Goal: Transaction & Acquisition: Purchase product/service

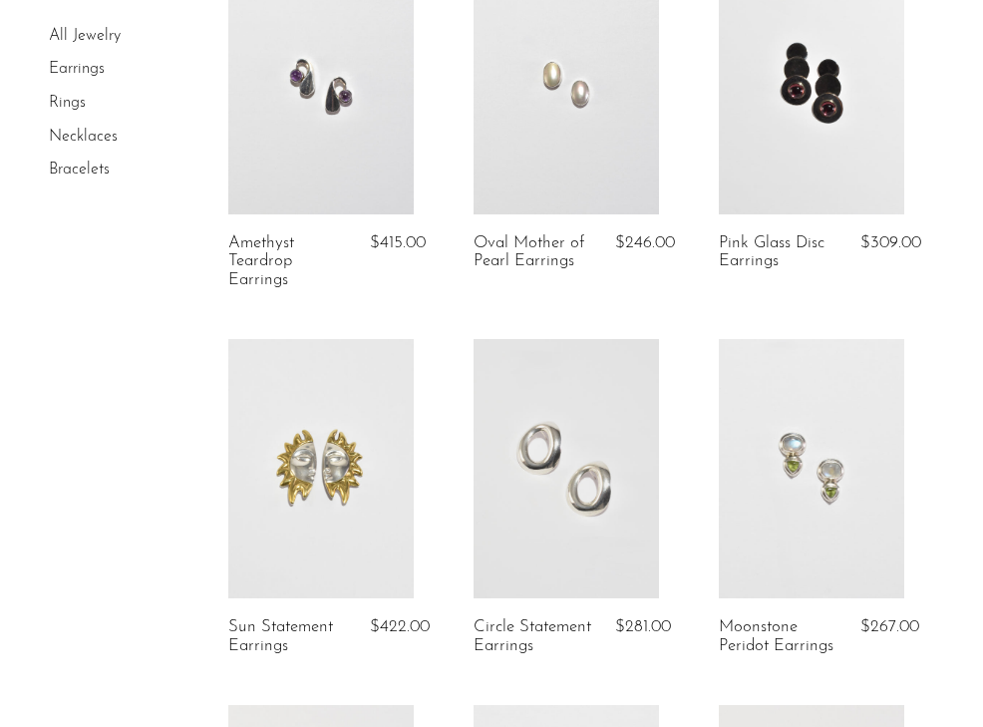
scroll to position [187, 0]
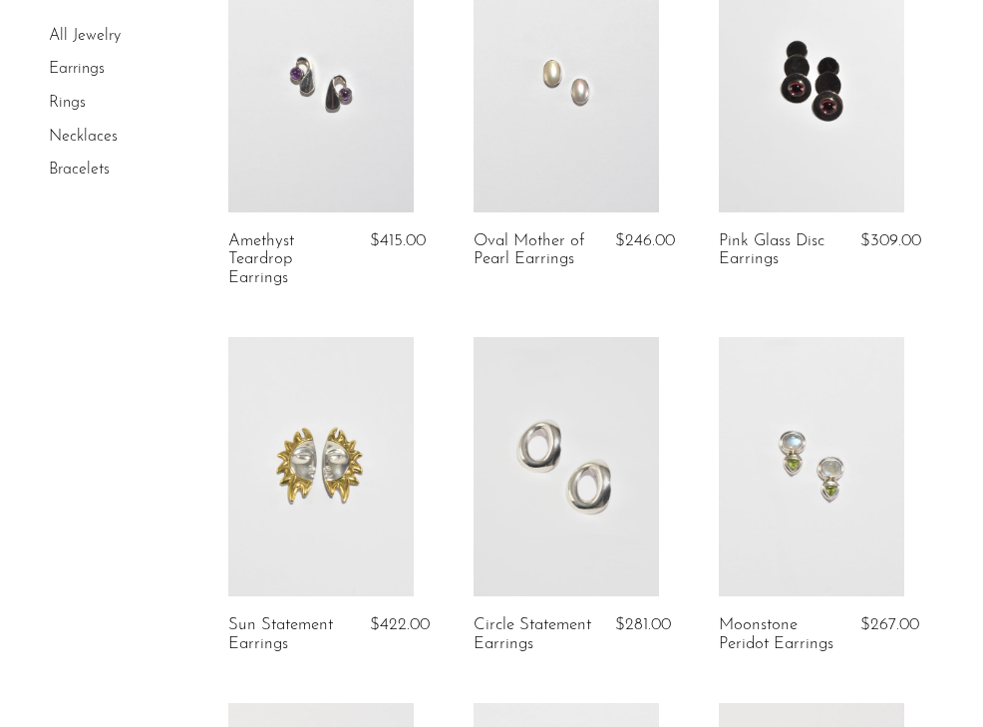
click at [277, 492] on link at bounding box center [321, 466] width 186 height 259
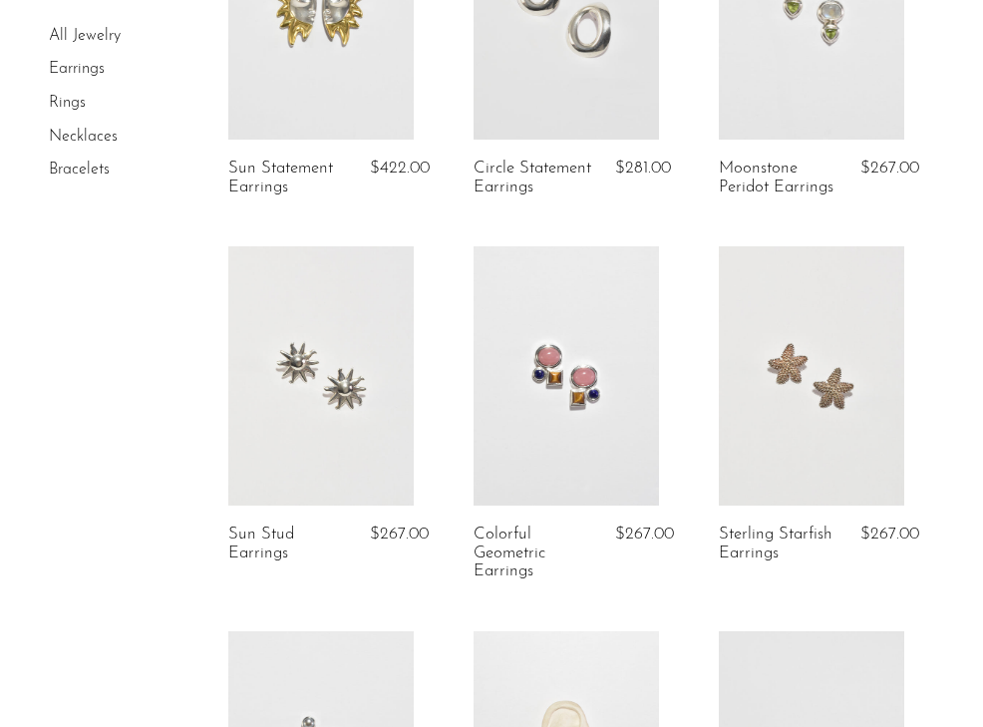
scroll to position [659, 0]
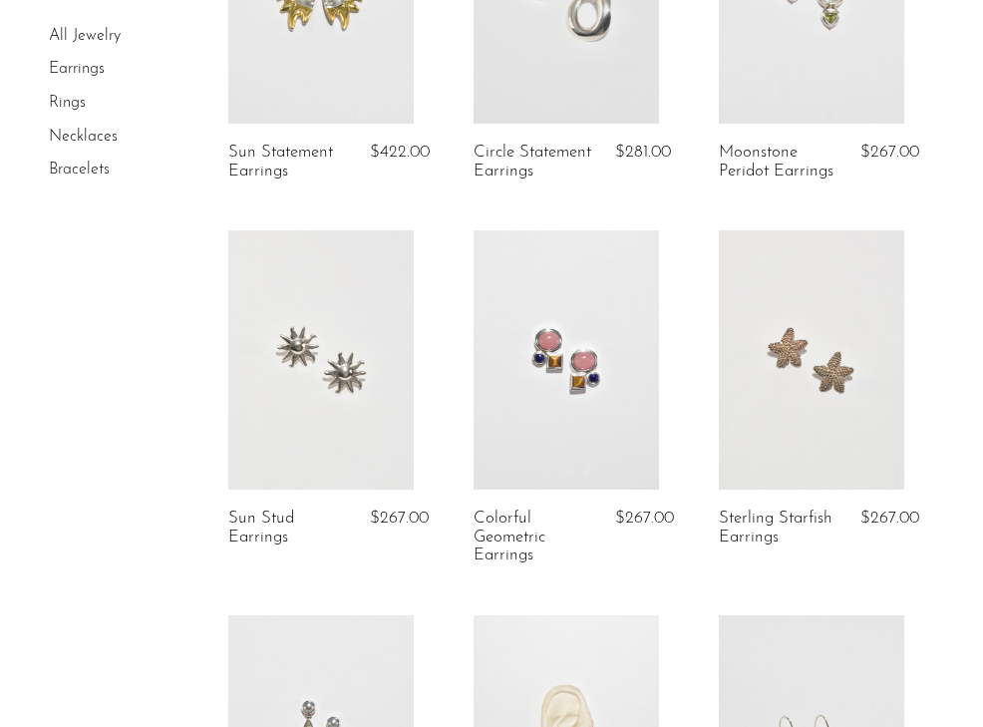
click at [239, 285] on link at bounding box center [321, 359] width 186 height 259
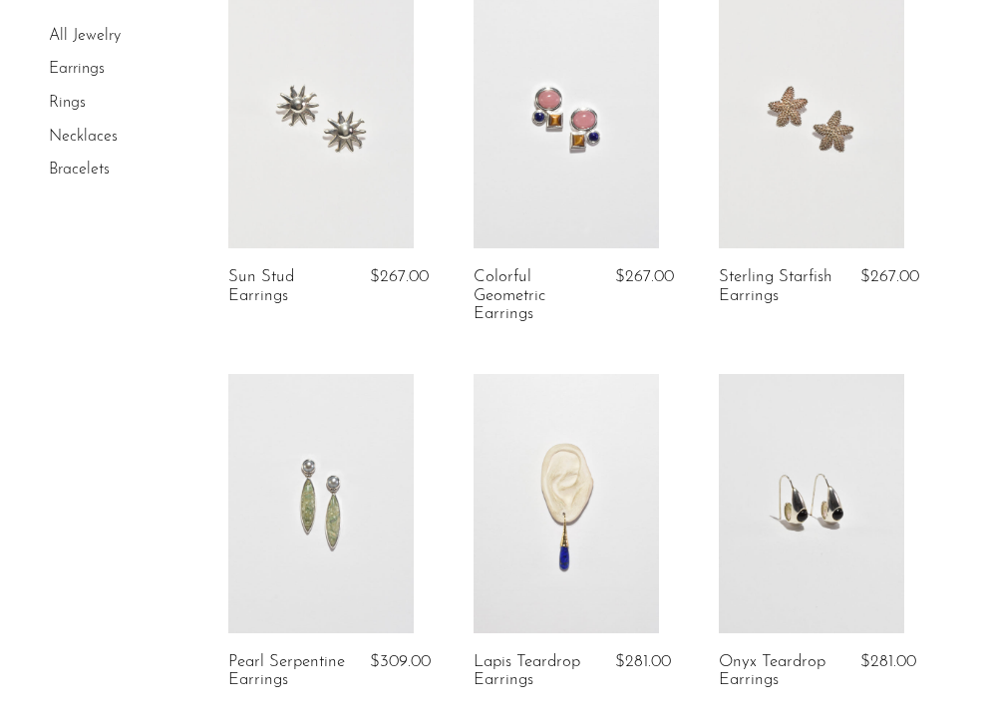
scroll to position [903, 0]
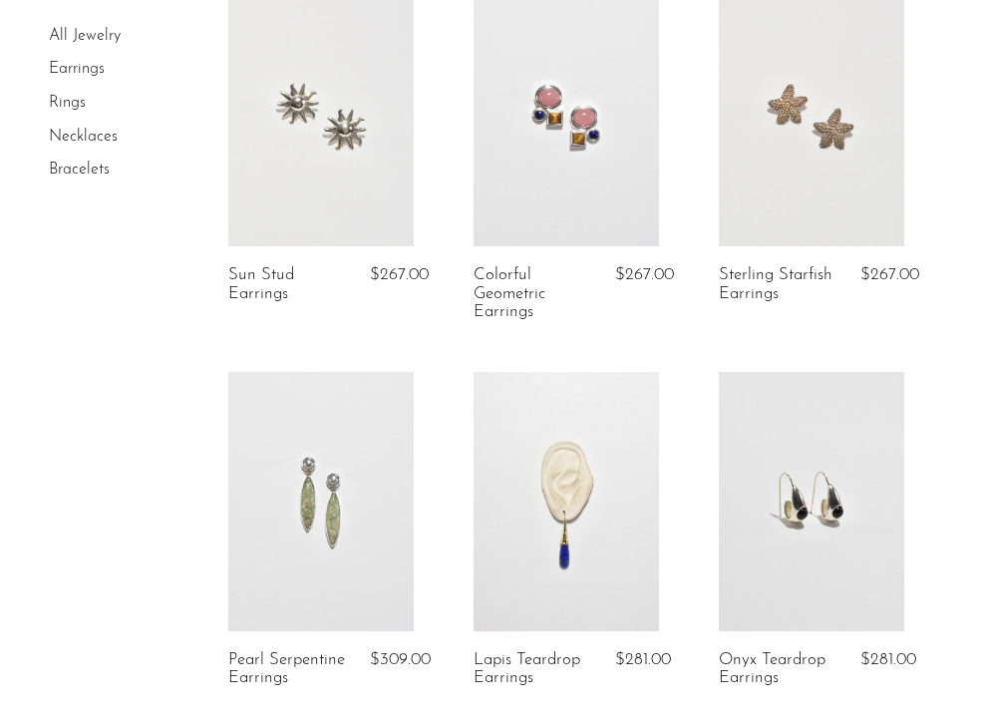
click at [748, 542] on link at bounding box center [812, 501] width 186 height 259
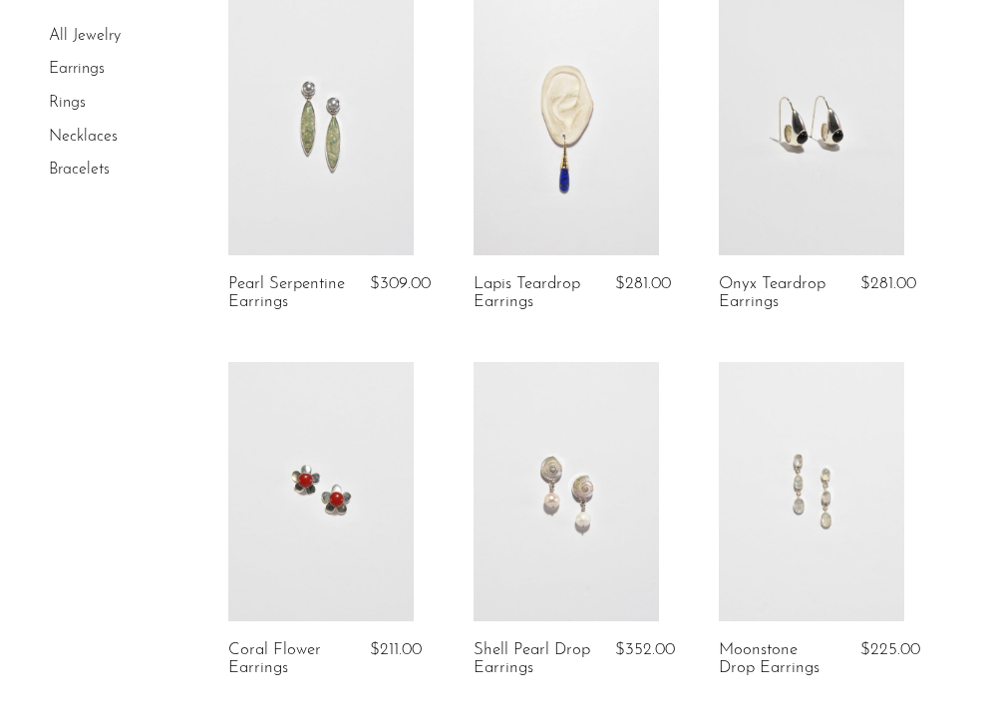
scroll to position [1282, 0]
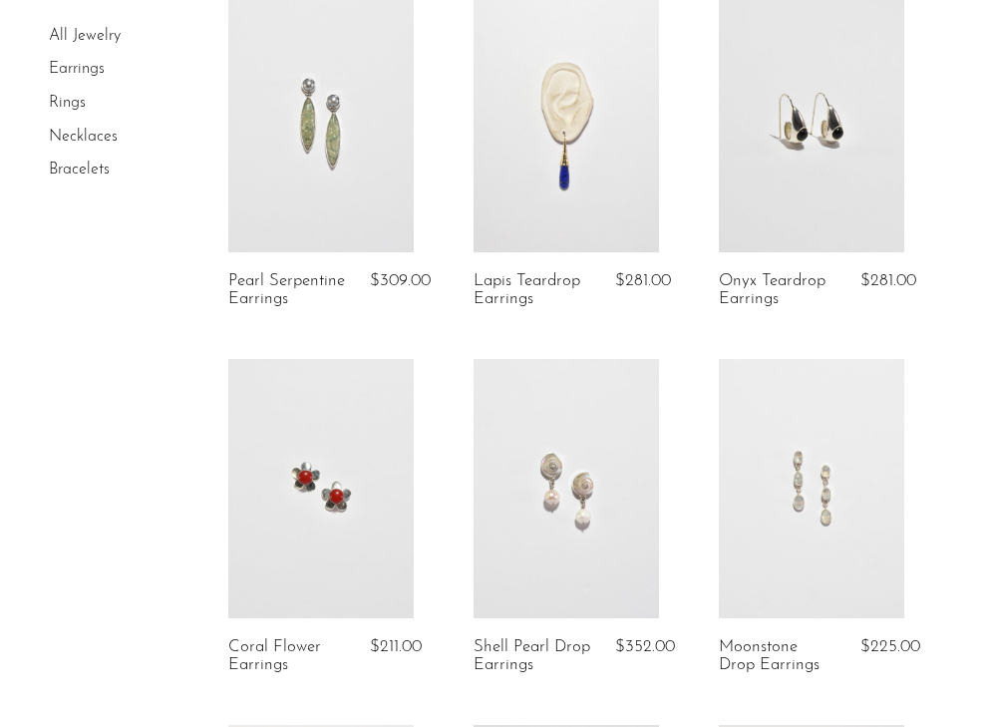
click at [291, 412] on link at bounding box center [321, 488] width 186 height 259
click at [512, 550] on link at bounding box center [567, 488] width 186 height 259
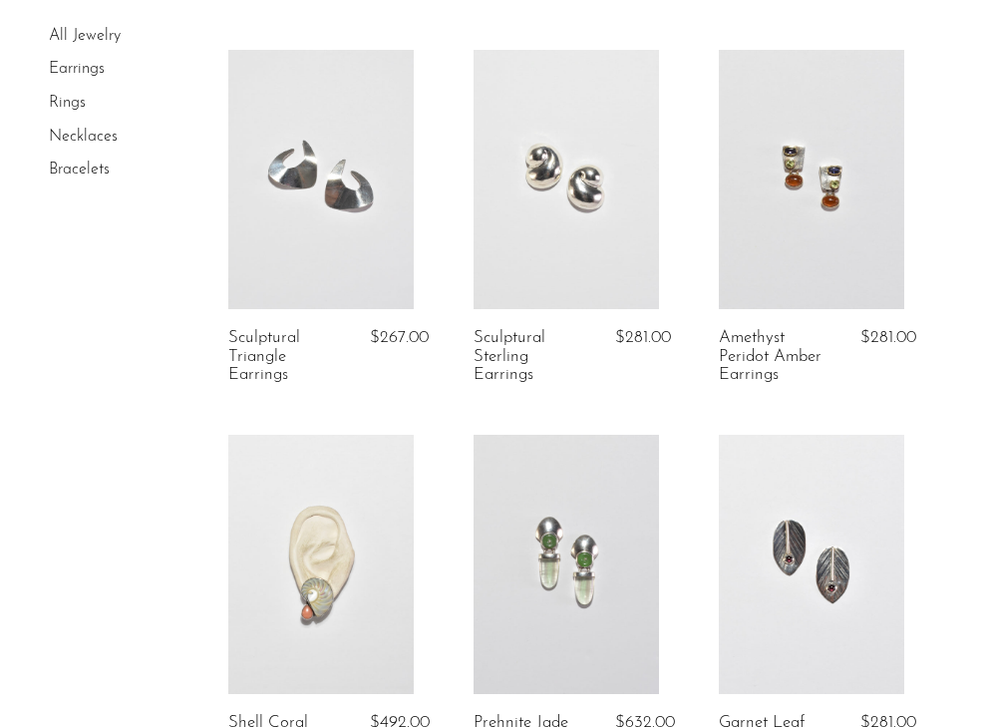
scroll to position [2452, 0]
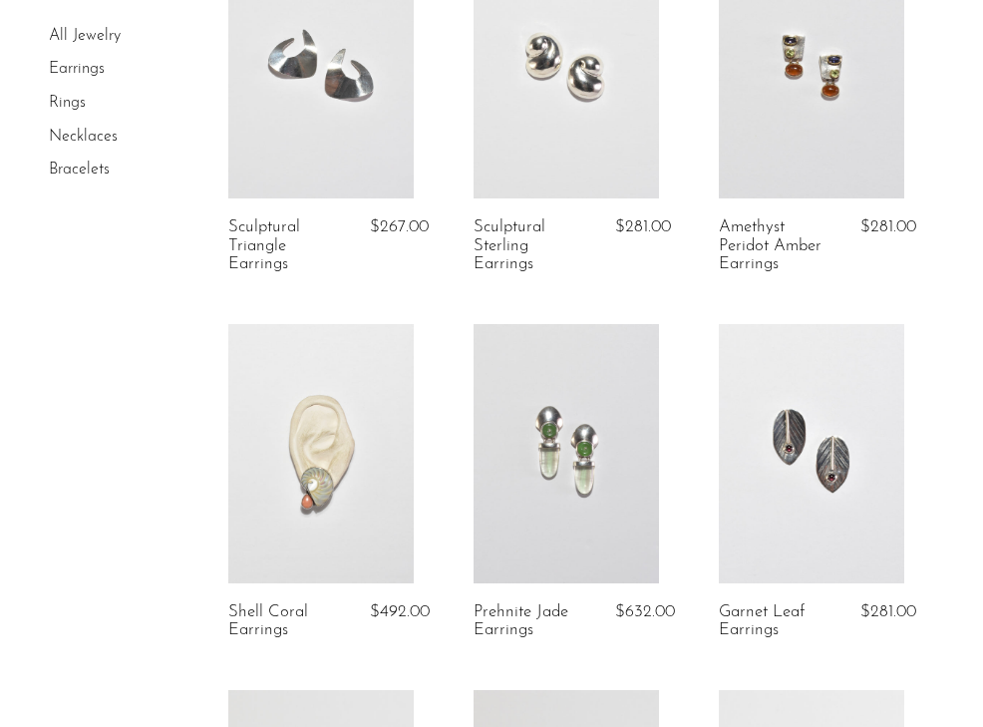
click at [277, 500] on link at bounding box center [321, 453] width 186 height 259
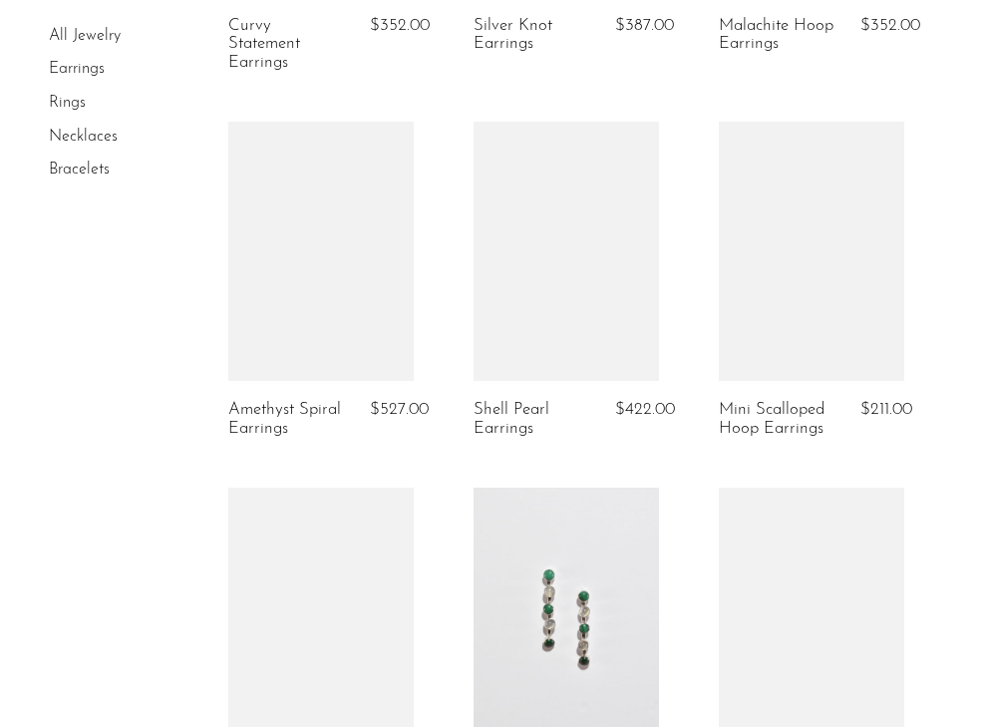
scroll to position [3399, 0]
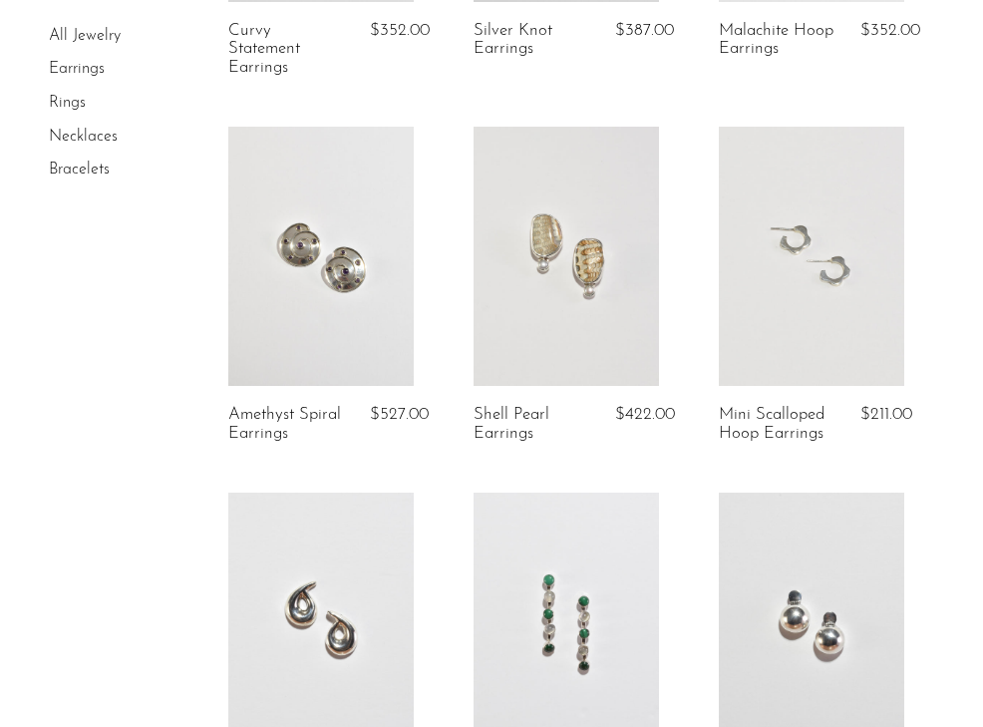
click at [510, 334] on link at bounding box center [567, 256] width 186 height 259
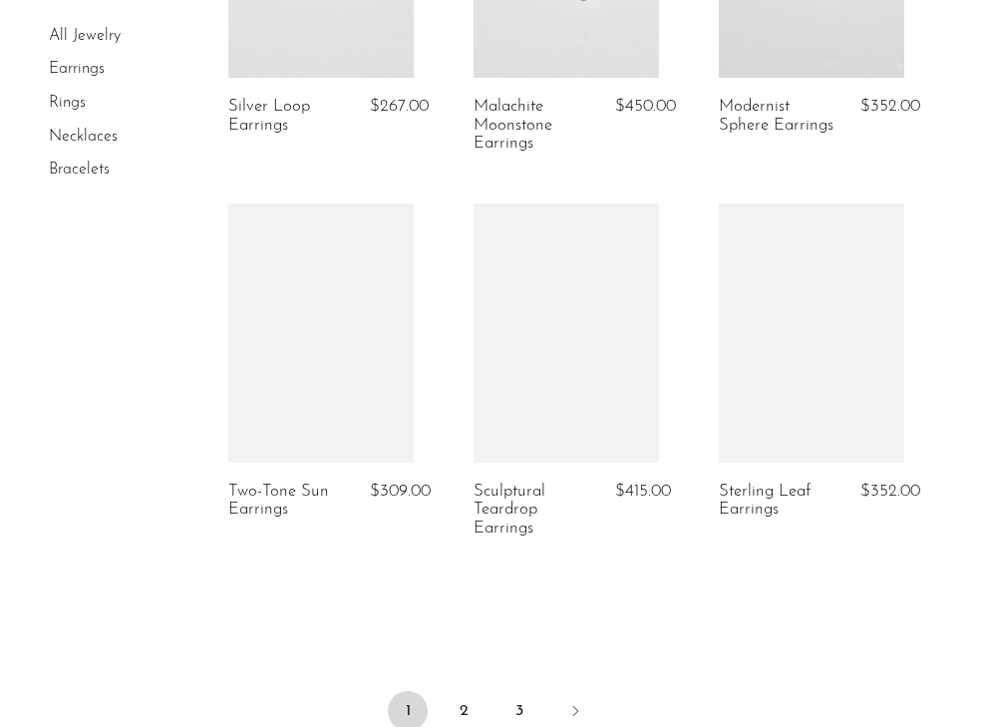
scroll to position [4111, 0]
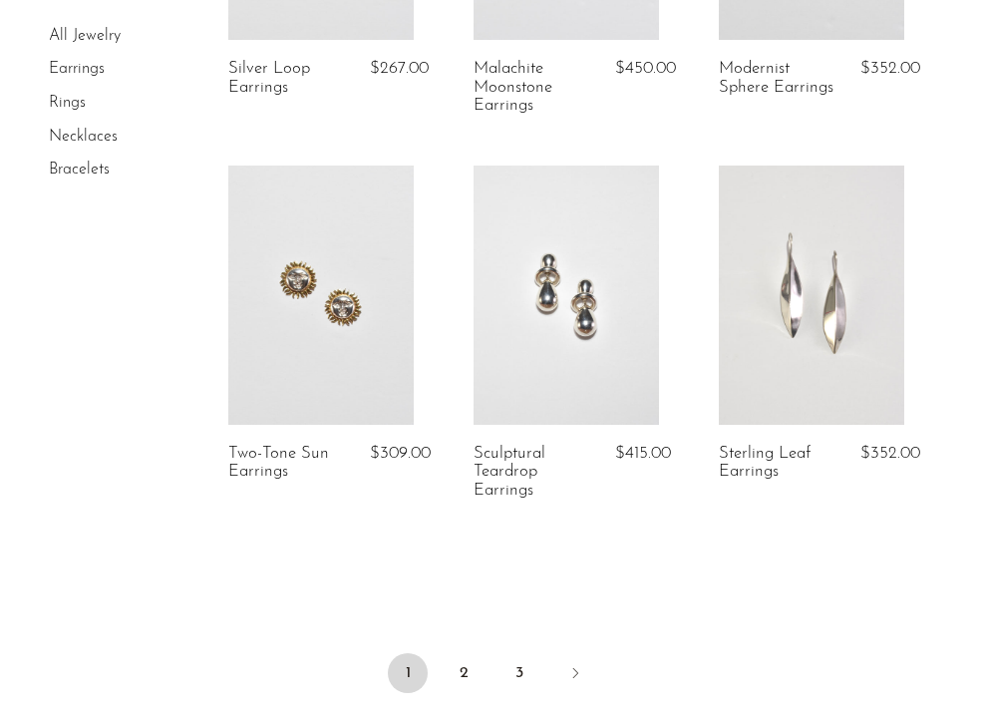
click at [307, 383] on link at bounding box center [321, 295] width 186 height 259
click at [458, 687] on link "2" at bounding box center [464, 673] width 40 height 40
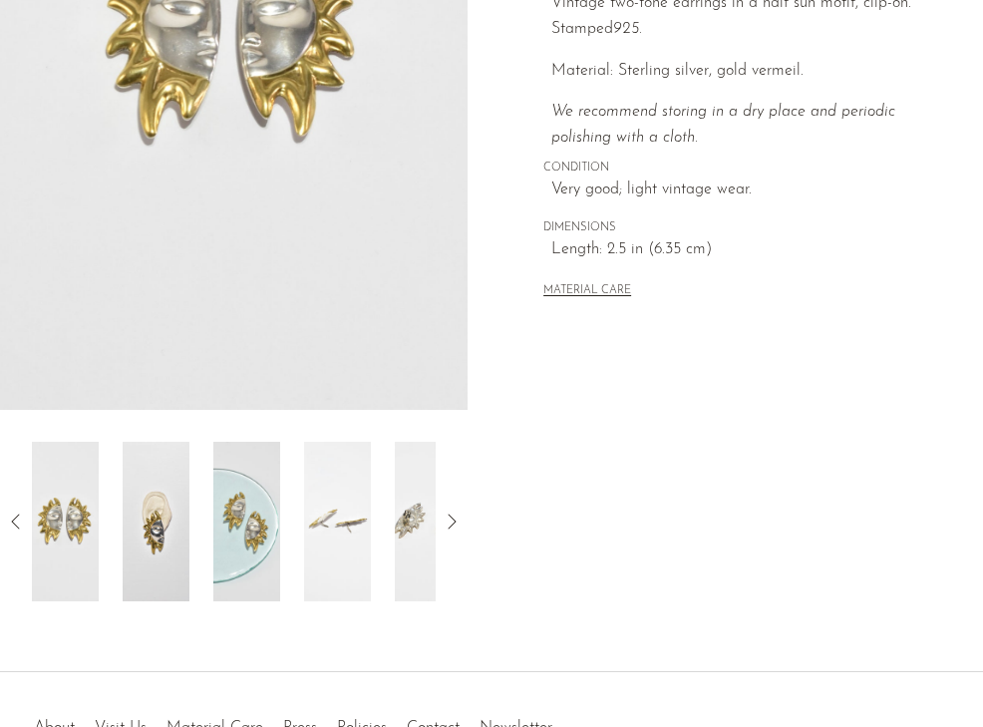
scroll to position [446, 0]
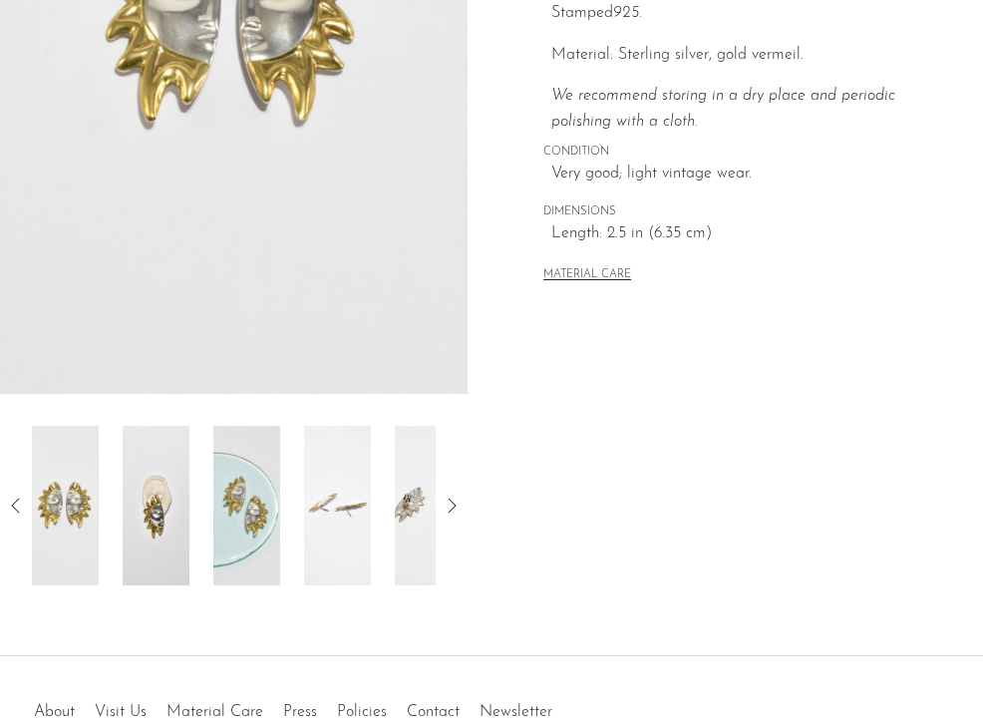
click at [136, 481] on img at bounding box center [156, 506] width 67 height 160
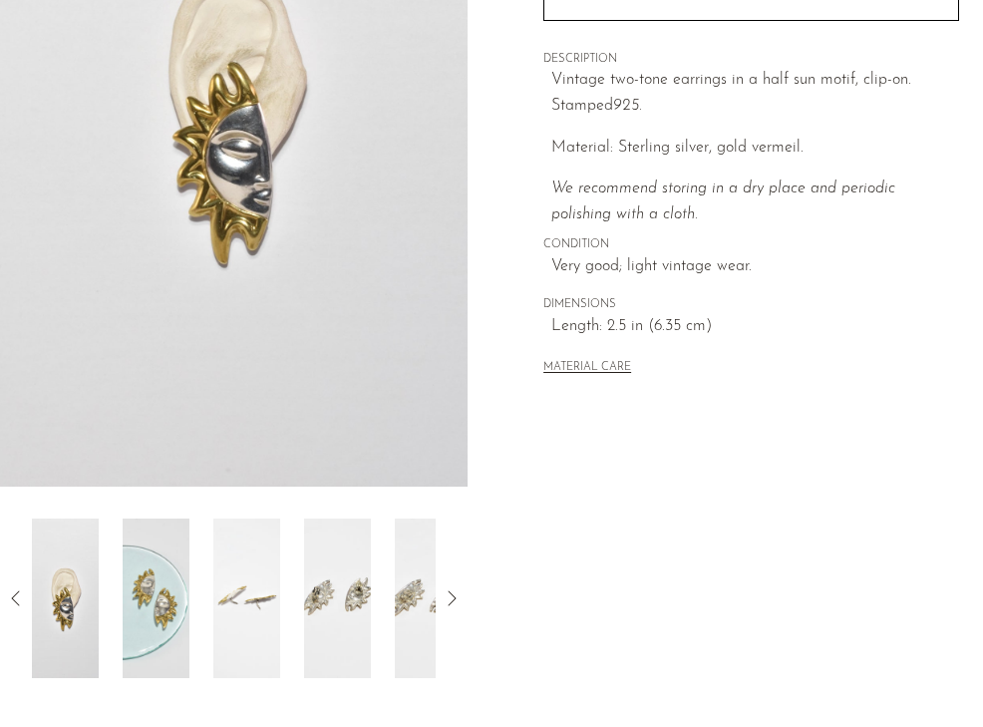
scroll to position [355, 0]
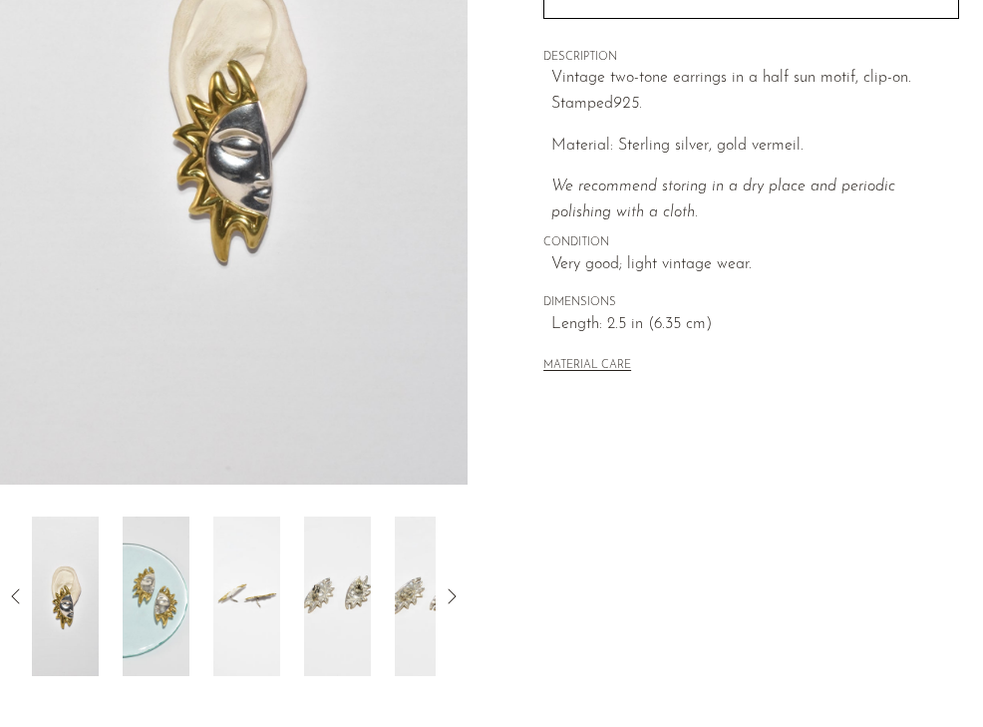
click at [225, 585] on img at bounding box center [246, 597] width 67 height 160
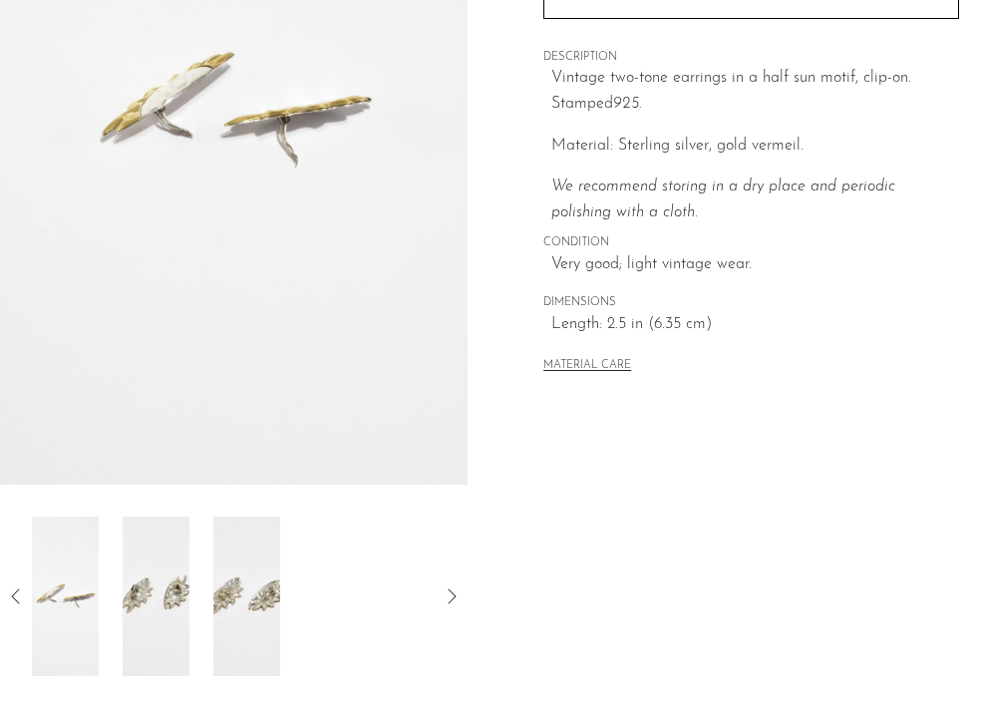
click at [233, 590] on img at bounding box center [246, 597] width 67 height 160
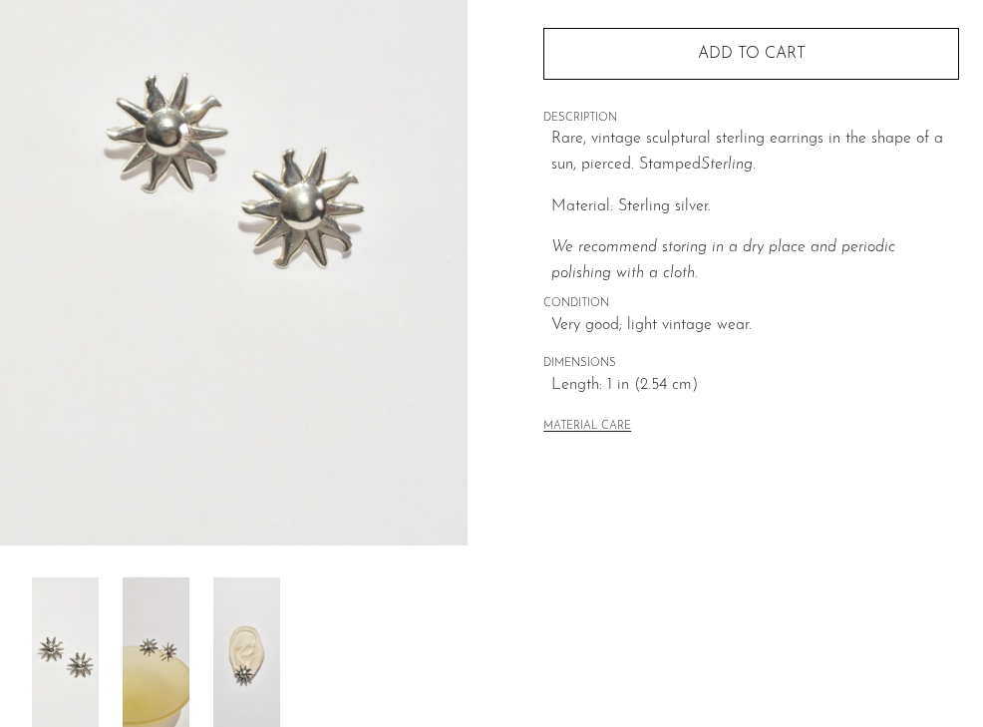
scroll to position [289, 0]
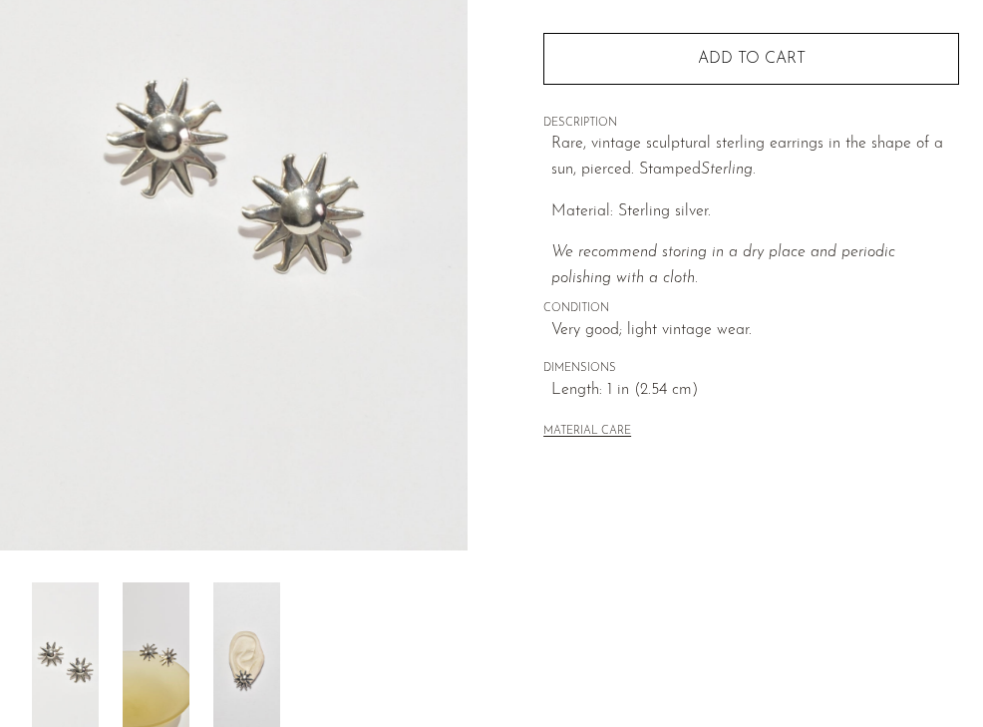
click at [241, 636] on img at bounding box center [246, 662] width 67 height 160
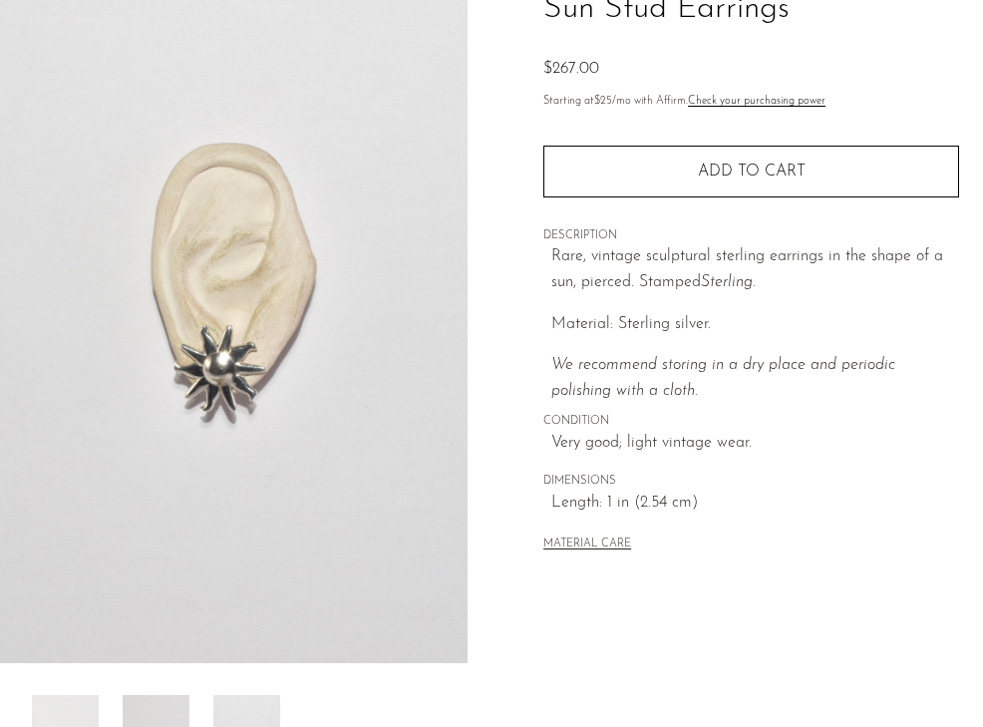
scroll to position [176, 0]
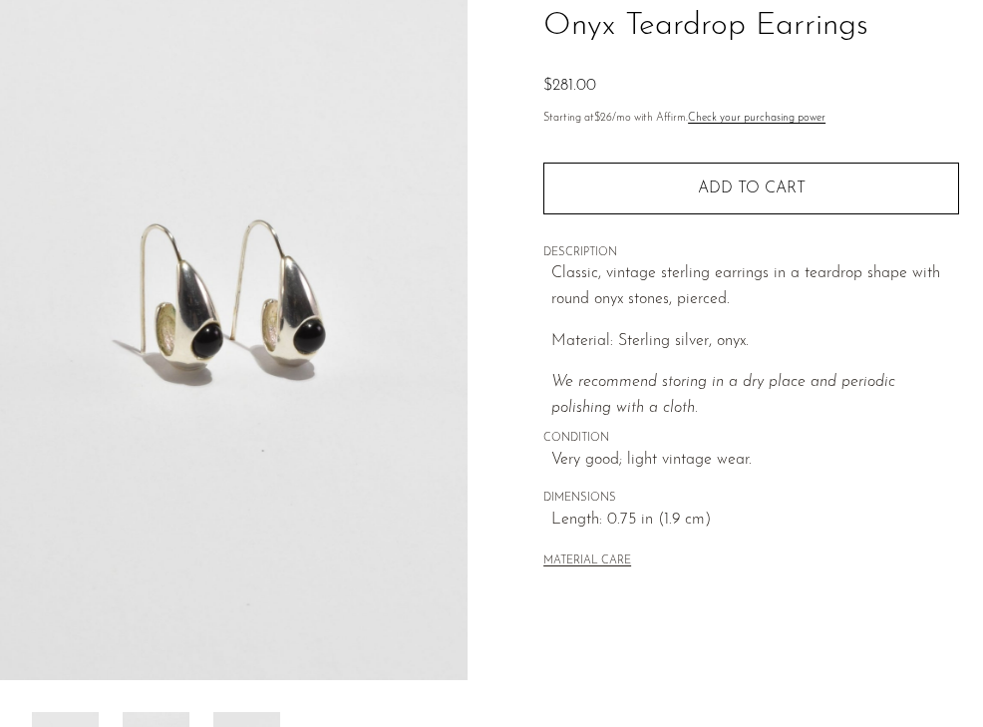
scroll to position [167, 0]
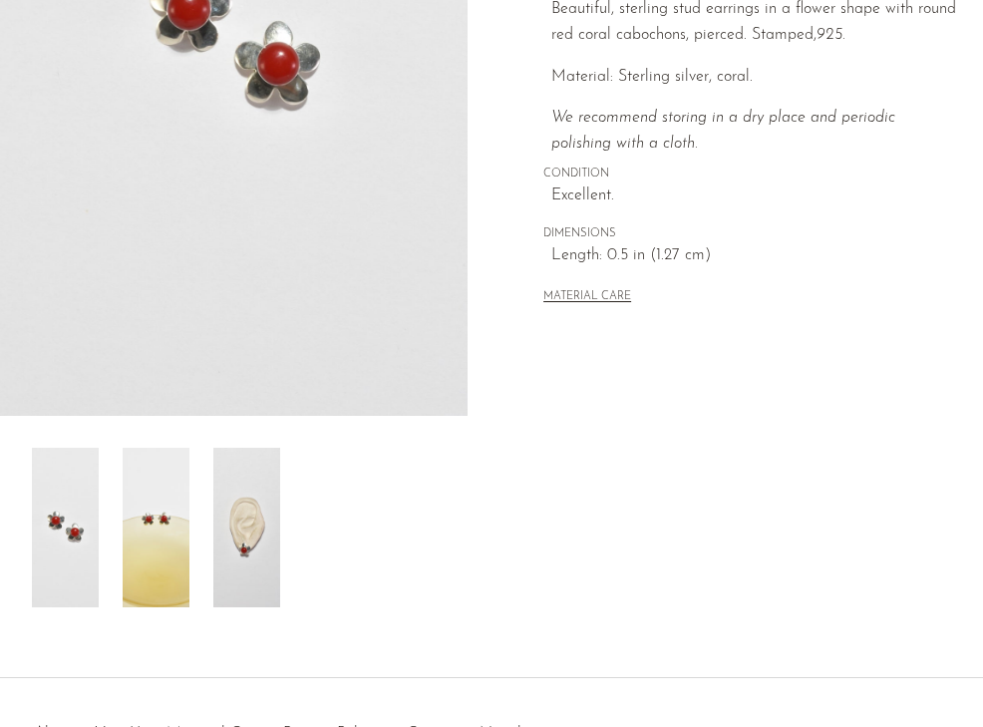
scroll to position [427, 0]
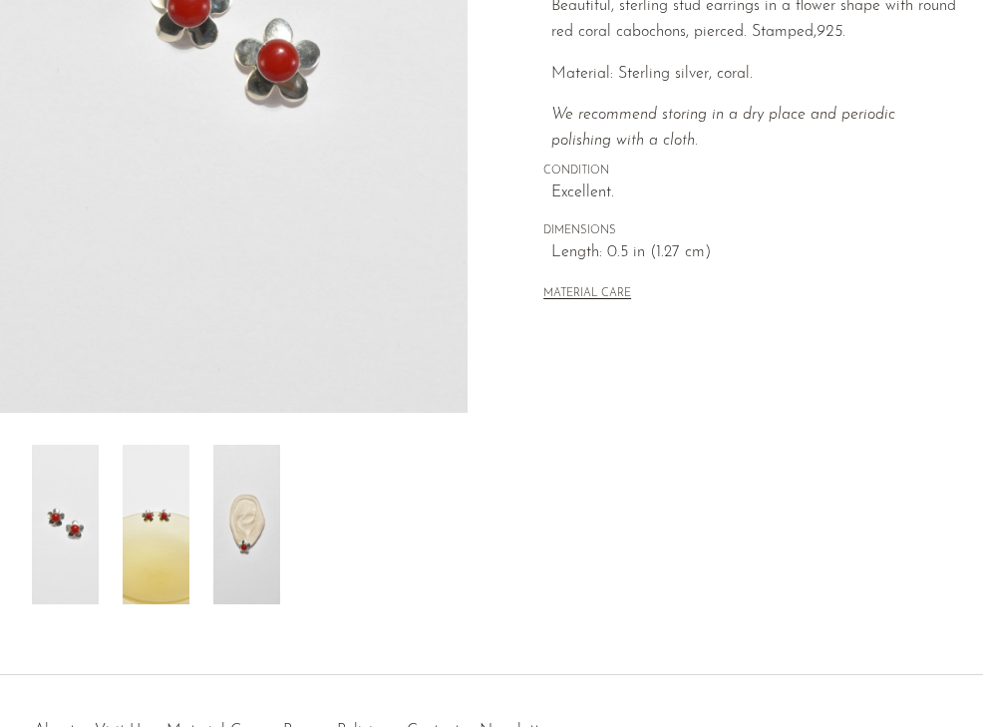
click at [238, 527] on img at bounding box center [246, 525] width 67 height 160
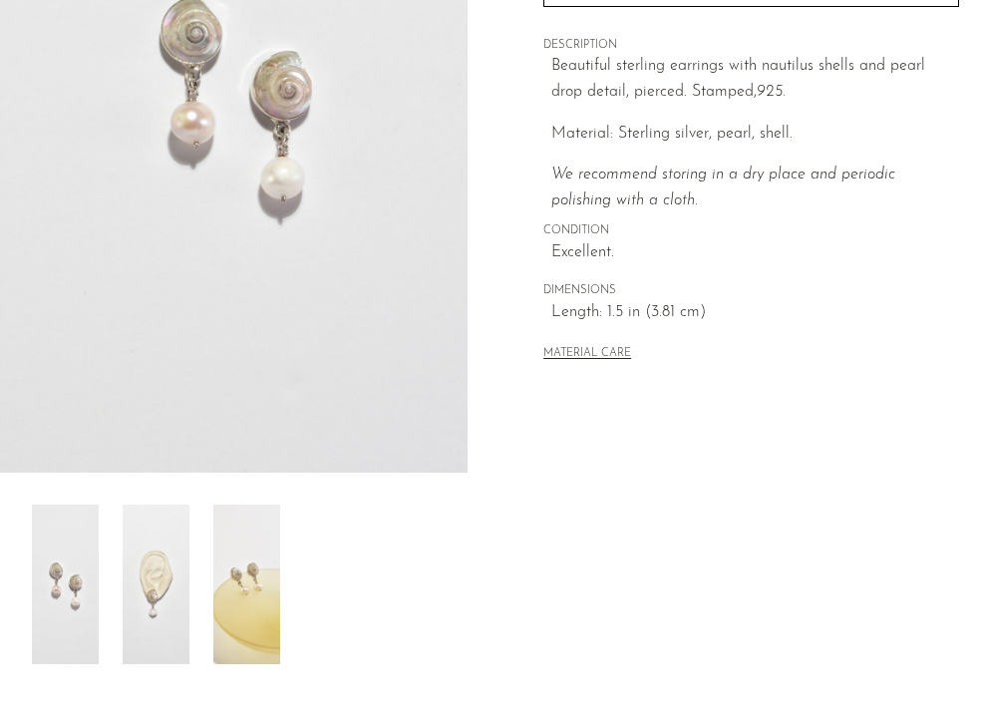
scroll to position [489, 0]
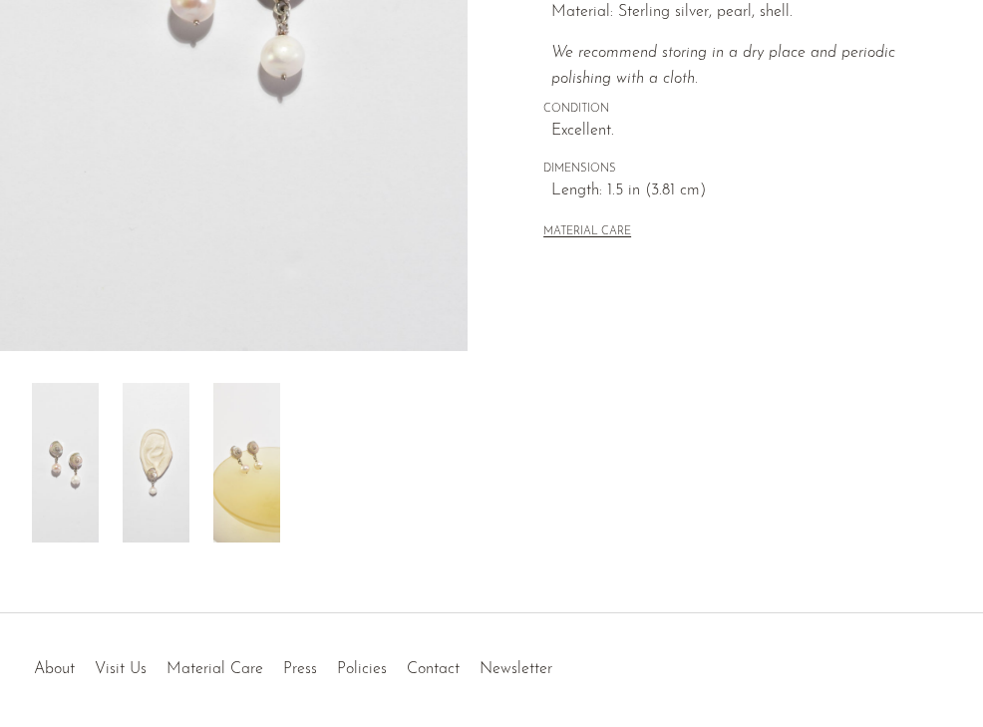
click at [162, 460] on img at bounding box center [156, 463] width 67 height 160
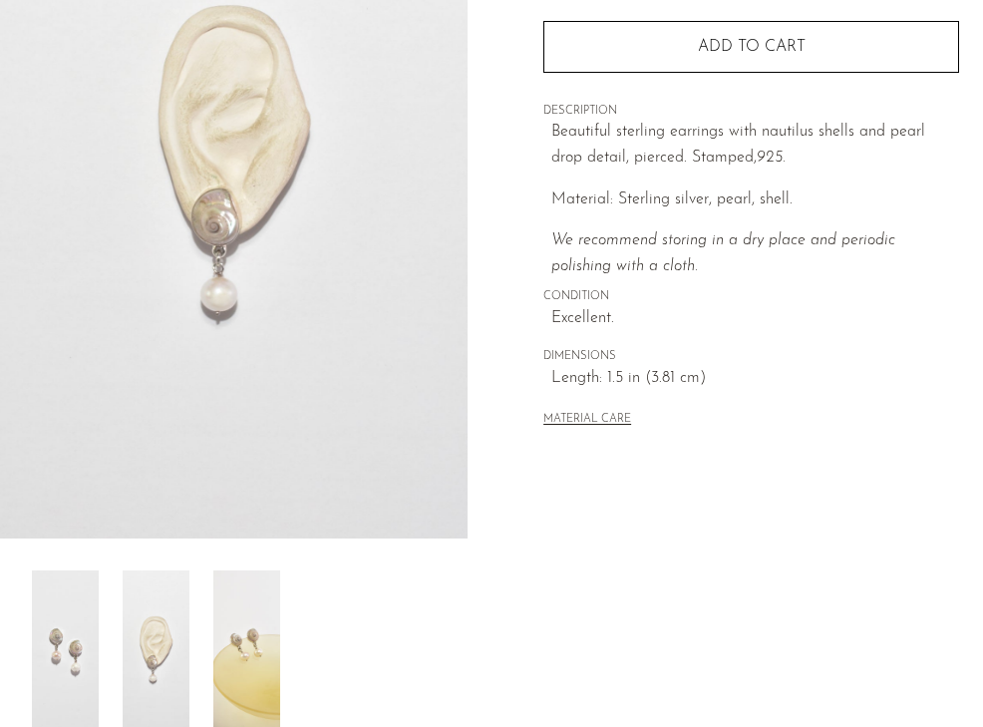
scroll to position [300, 0]
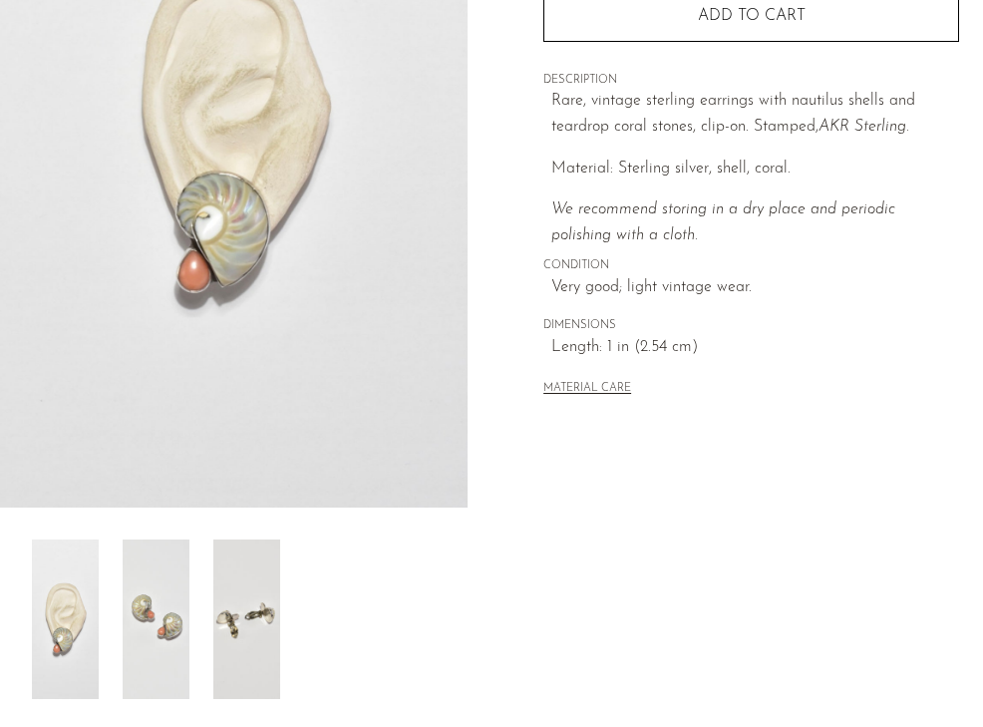
scroll to position [344, 0]
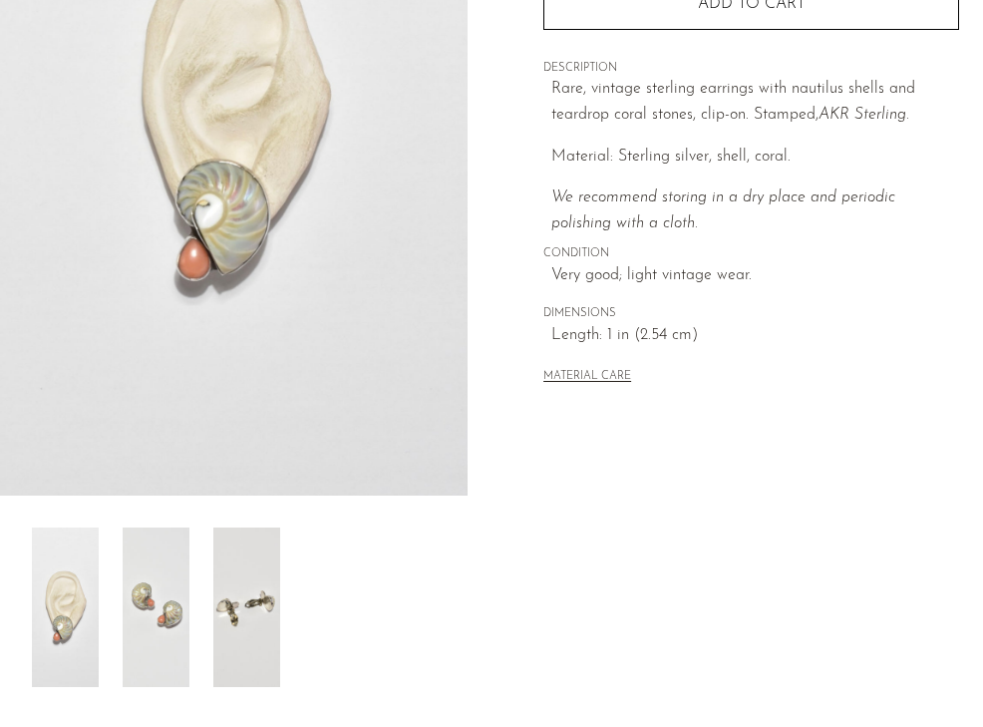
click at [154, 619] on img at bounding box center [156, 608] width 67 height 160
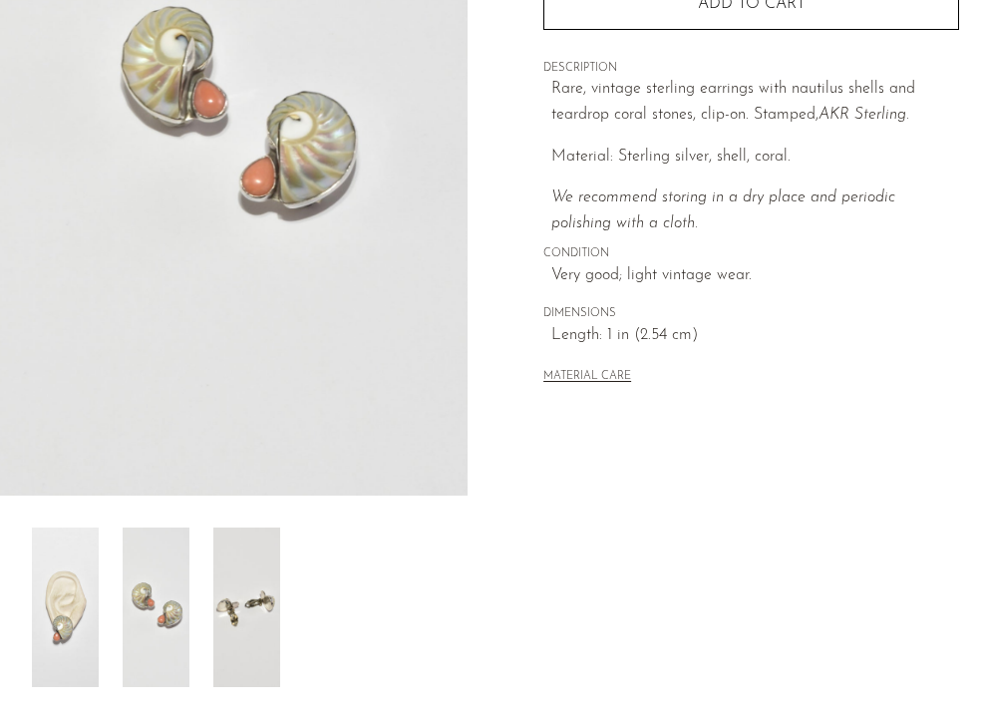
click at [222, 626] on img at bounding box center [246, 608] width 67 height 160
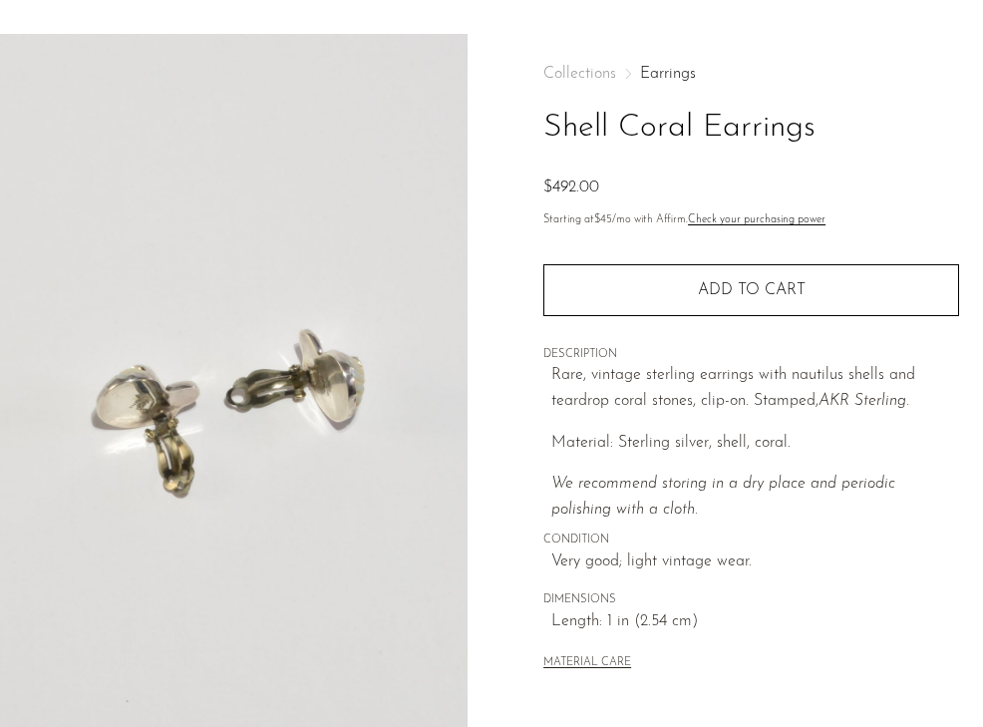
scroll to position [0, 0]
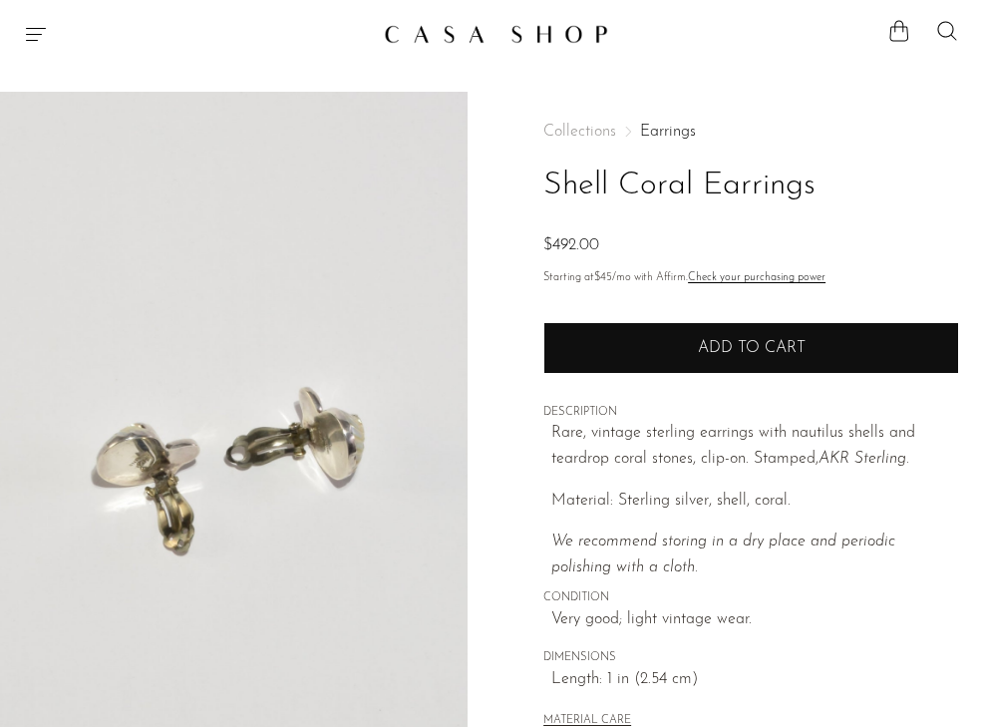
click at [754, 356] on button "Add to cart" at bounding box center [752, 348] width 416 height 52
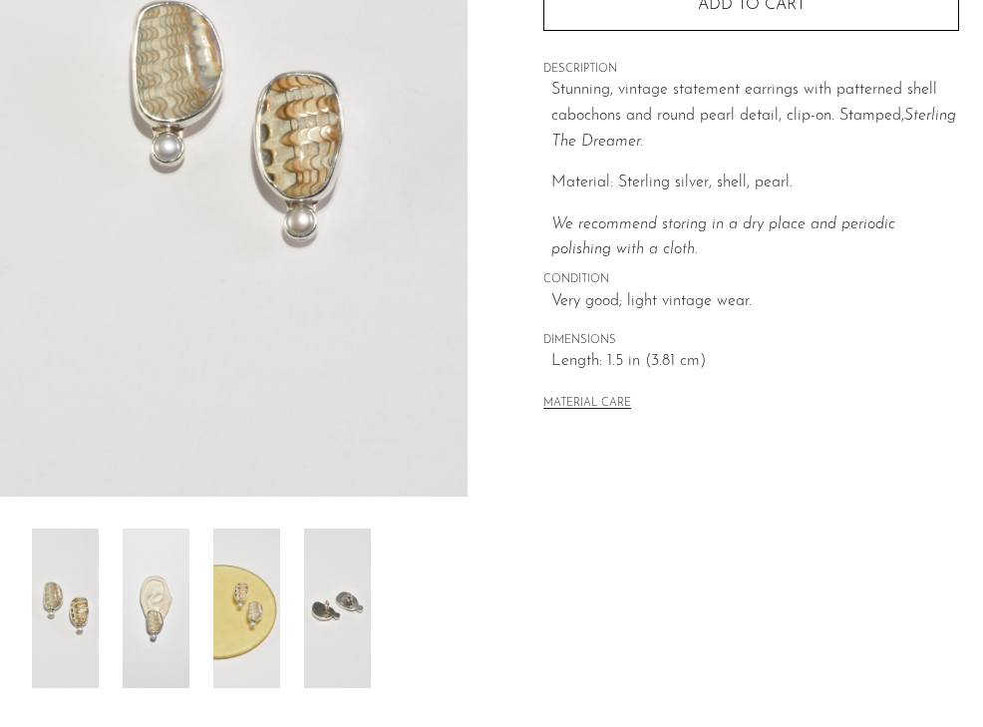
scroll to position [390, 0]
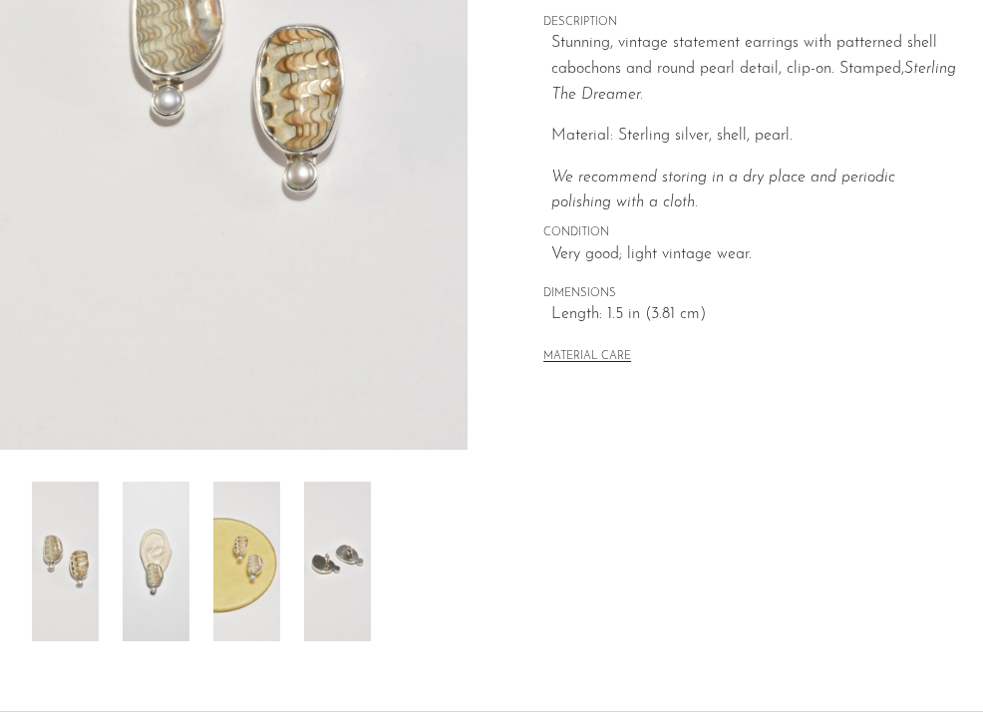
click at [163, 591] on img at bounding box center [156, 562] width 67 height 160
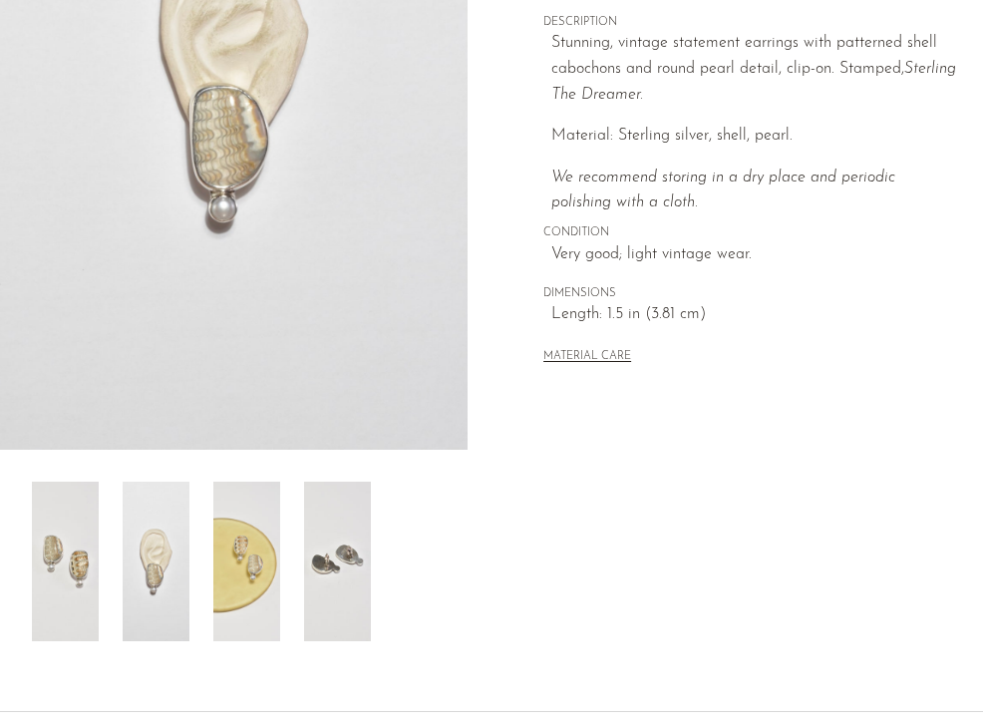
click at [238, 571] on img at bounding box center [246, 562] width 67 height 160
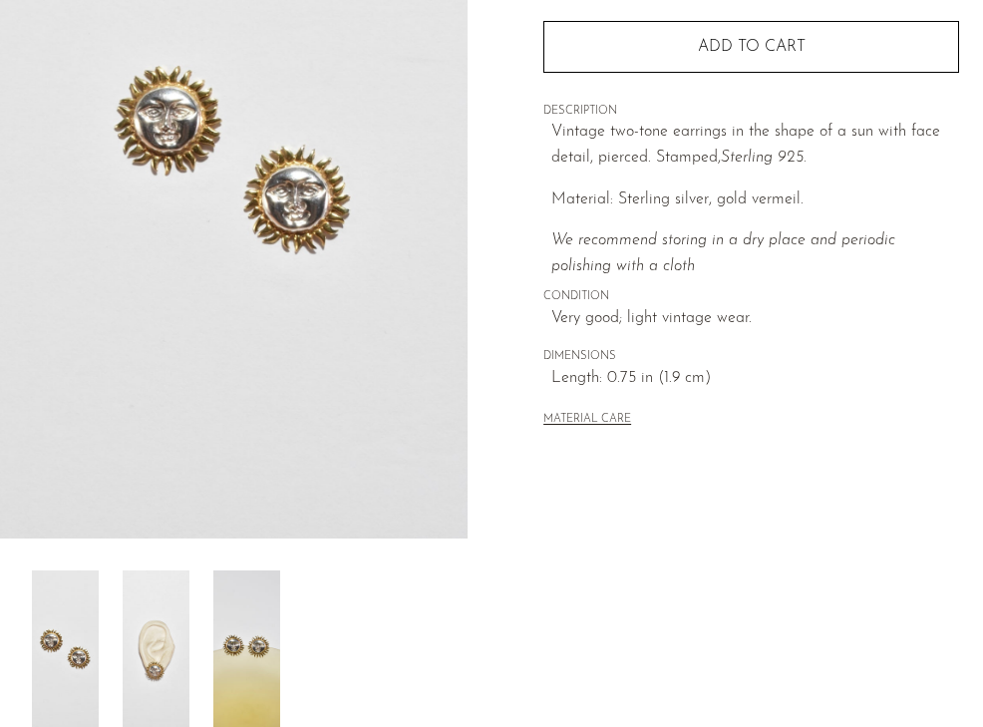
scroll to position [306, 0]
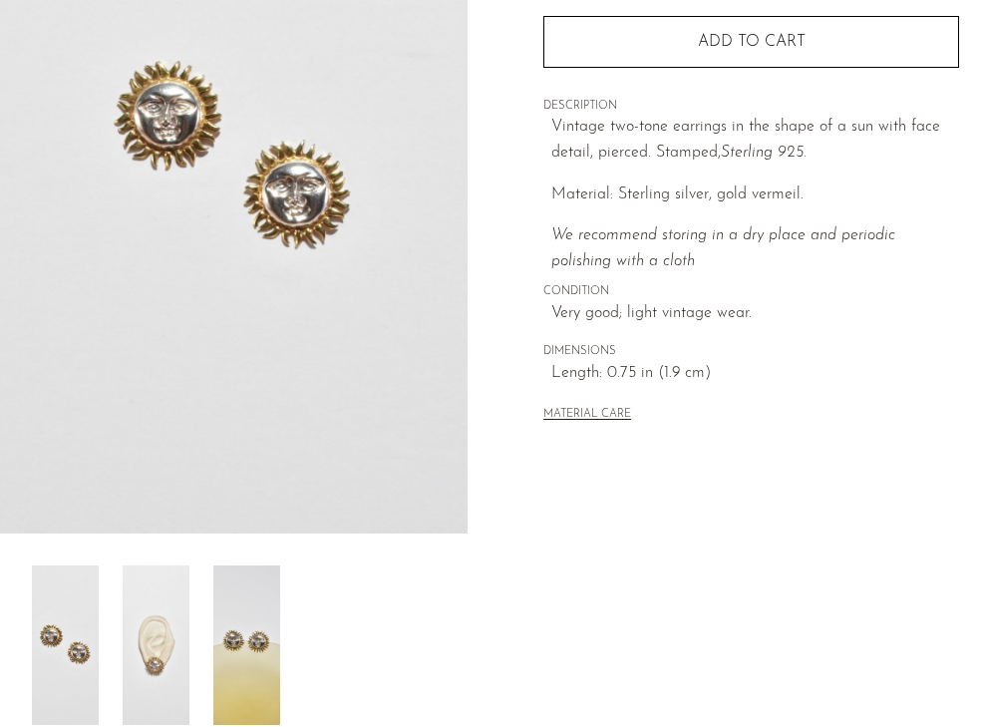
click at [160, 631] on img at bounding box center [156, 646] width 67 height 160
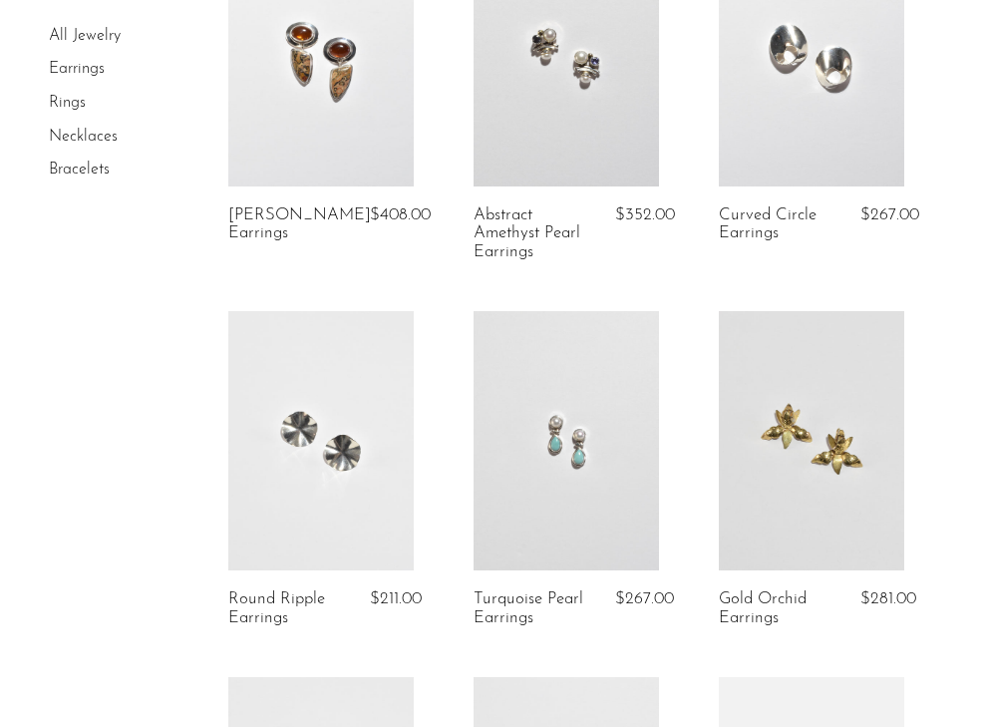
scroll to position [213, 0]
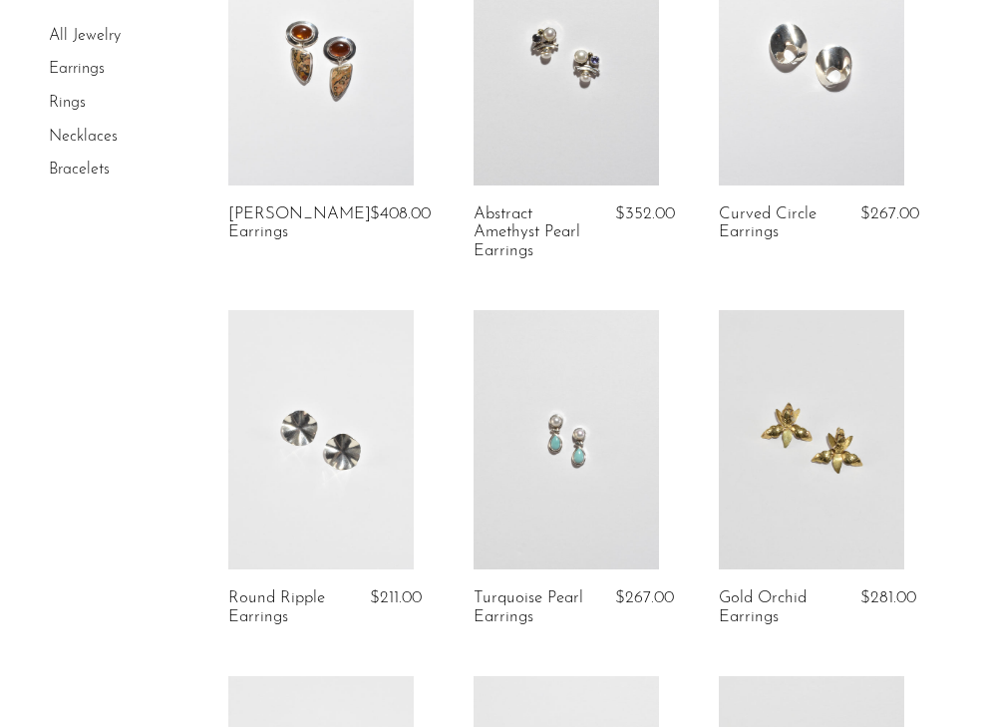
click at [789, 507] on link at bounding box center [812, 439] width 186 height 259
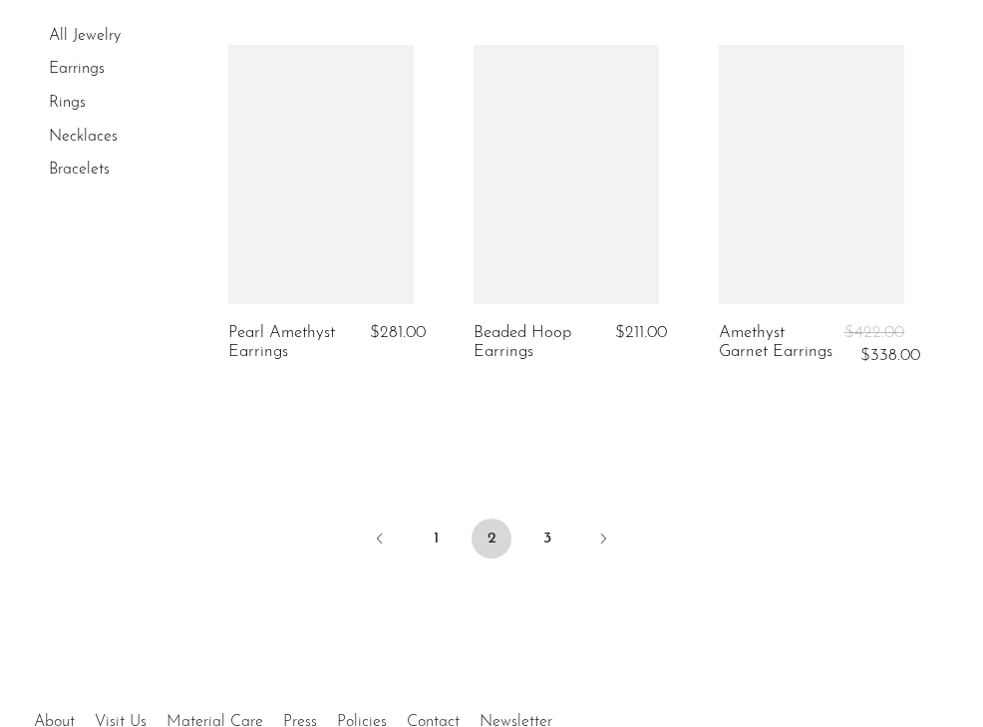
scroll to position [4273, 0]
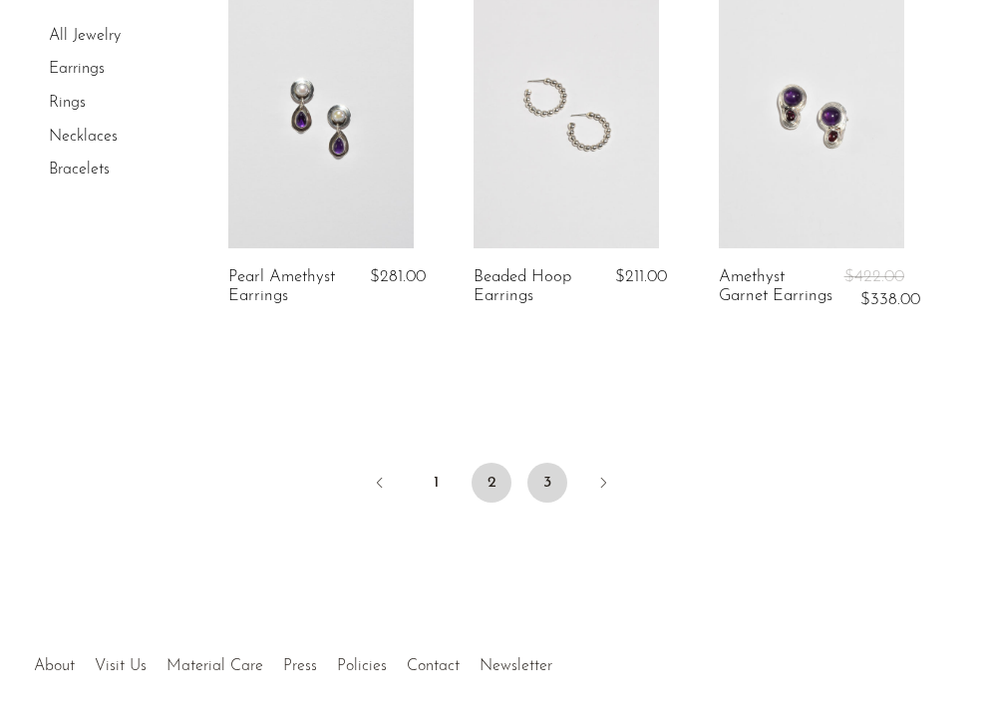
click at [554, 479] on link "3" at bounding box center [548, 483] width 40 height 40
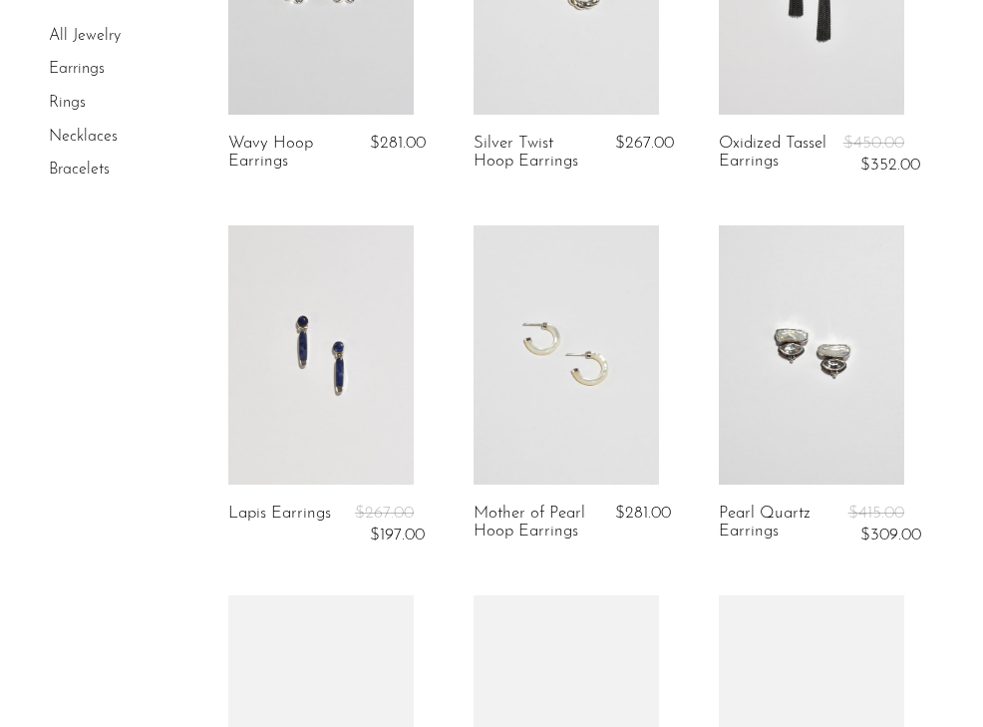
scroll to position [306, 0]
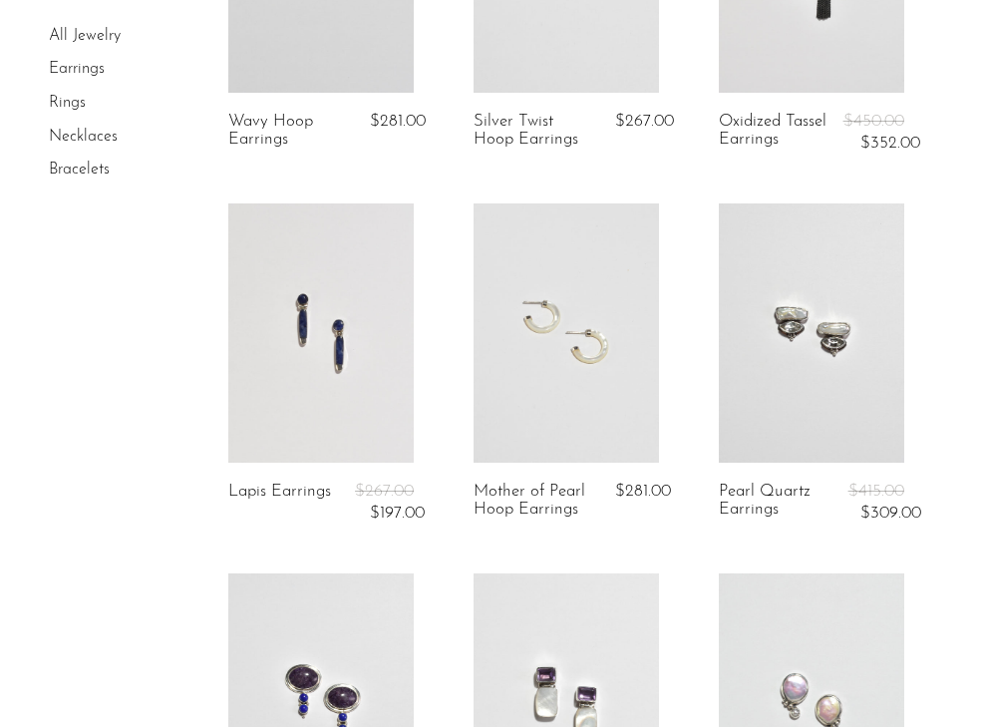
click at [806, 365] on link at bounding box center [812, 332] width 186 height 259
click at [79, 135] on link "Necklaces" at bounding box center [83, 137] width 69 height 16
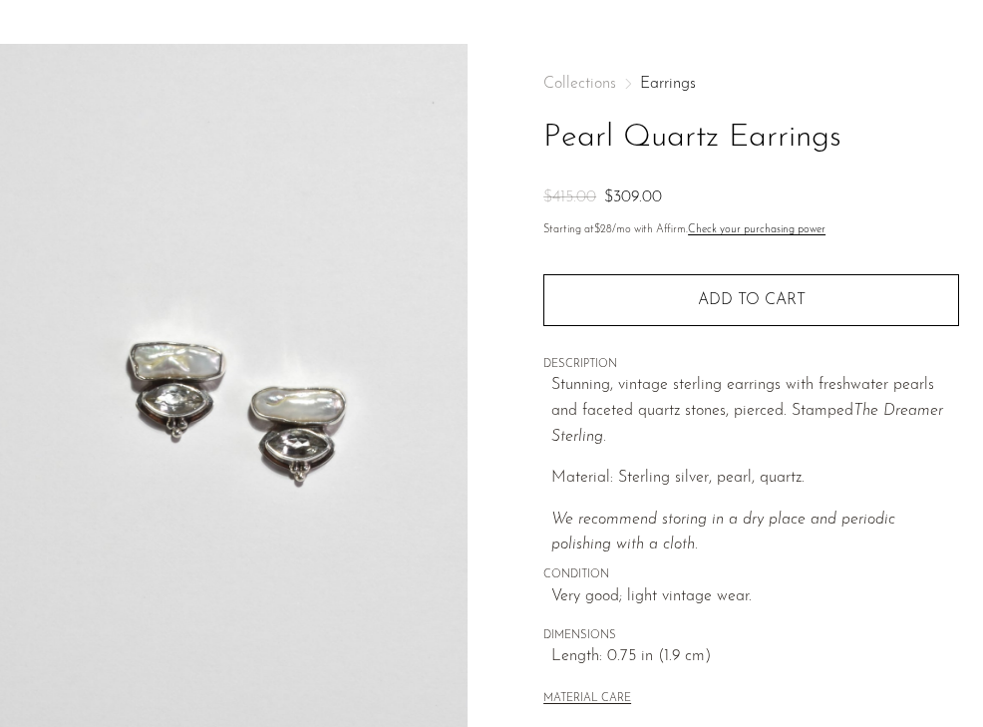
scroll to position [41, 0]
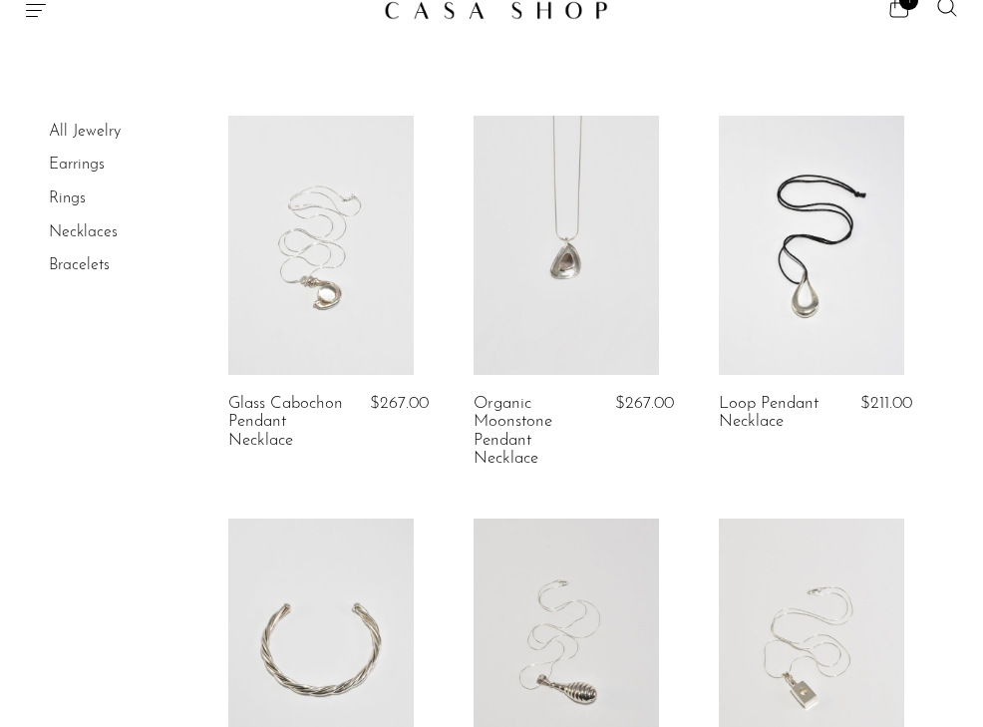
scroll to position [46, 0]
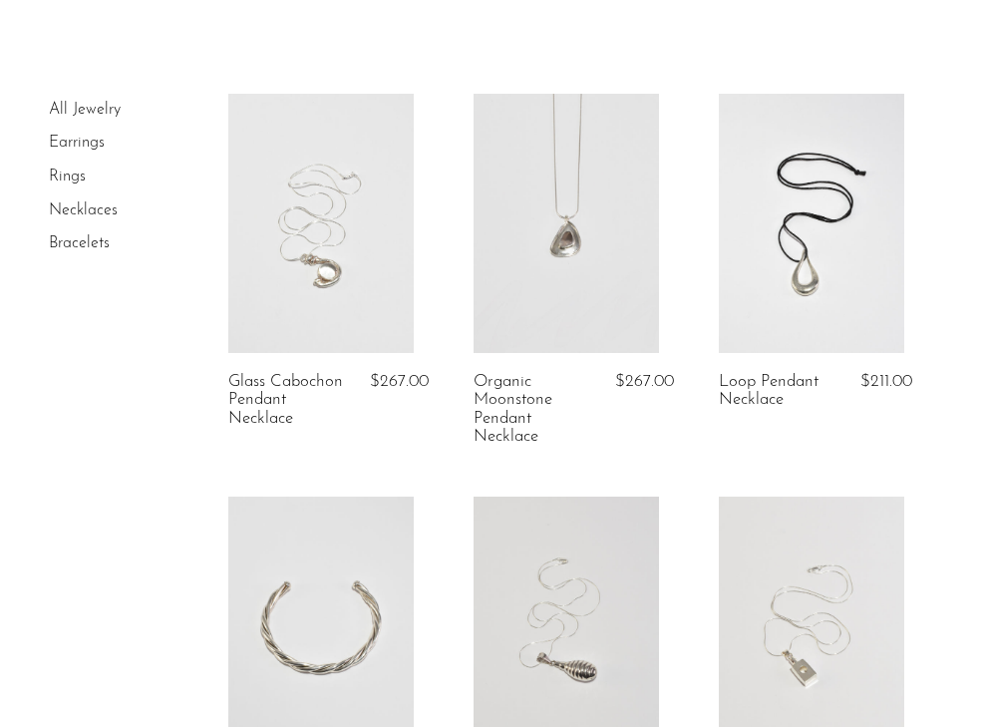
click at [236, 315] on link at bounding box center [321, 223] width 186 height 259
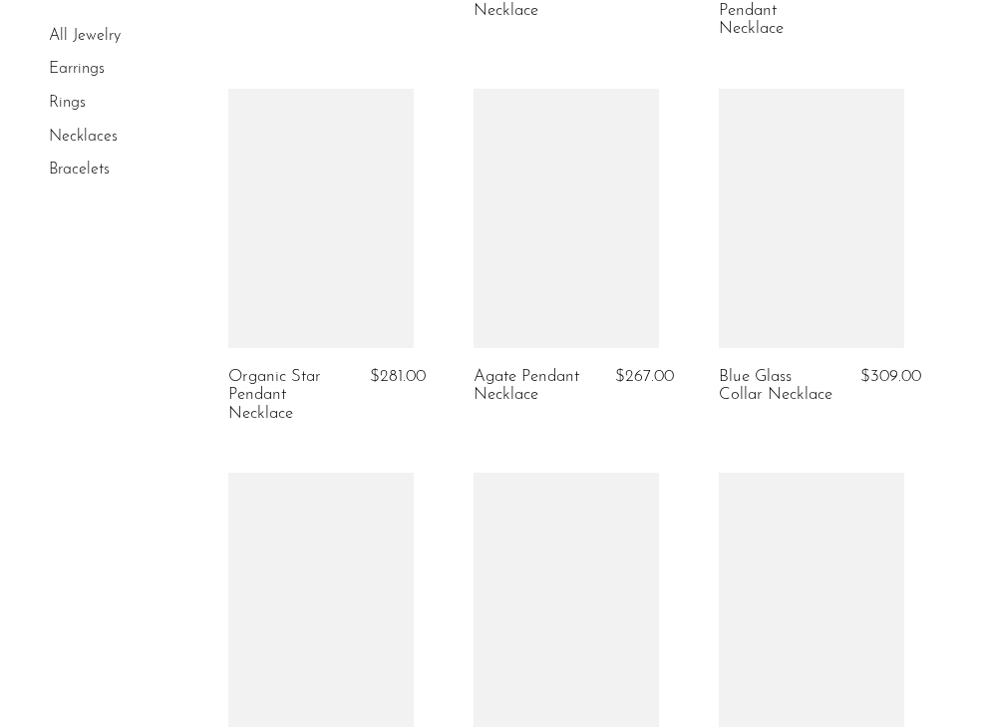
scroll to position [1023, 0]
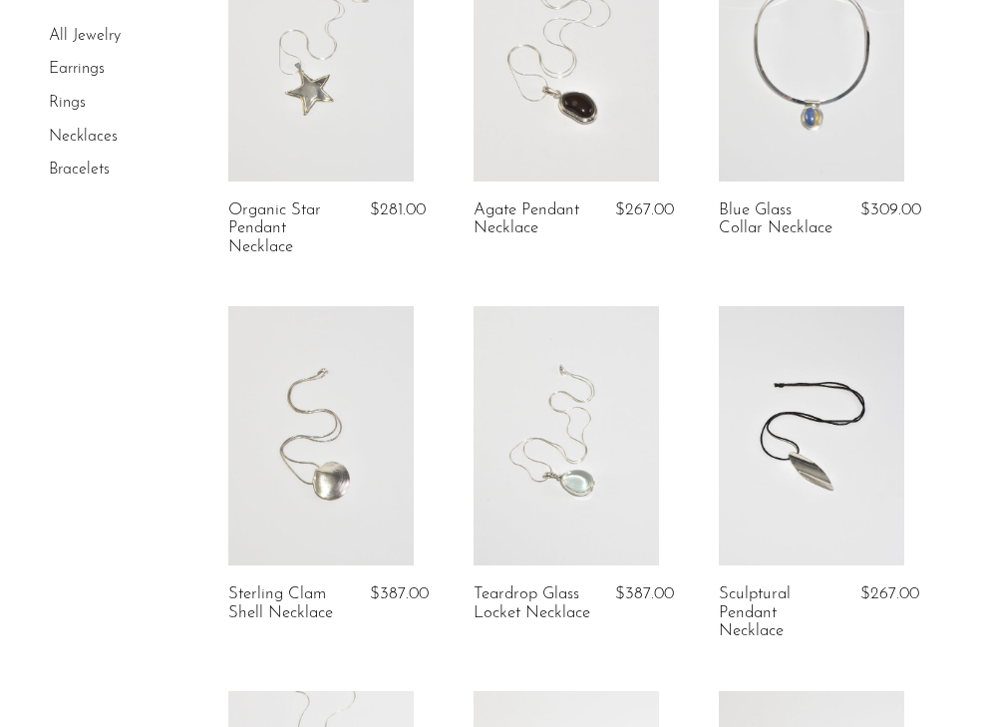
click at [264, 488] on link at bounding box center [321, 435] width 186 height 259
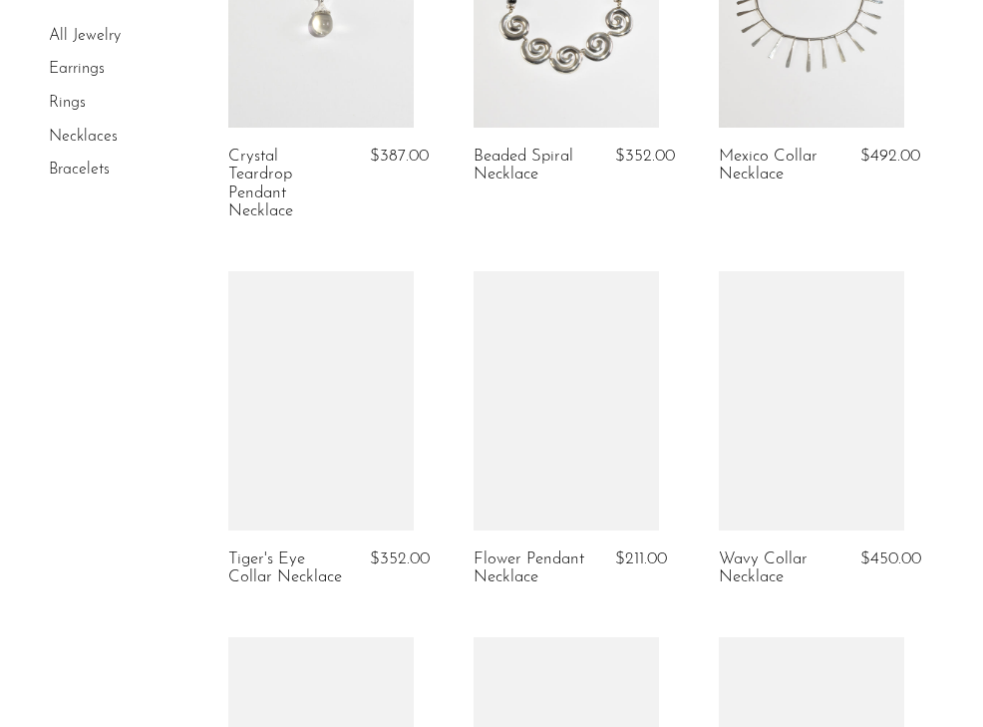
scroll to position [1850, 0]
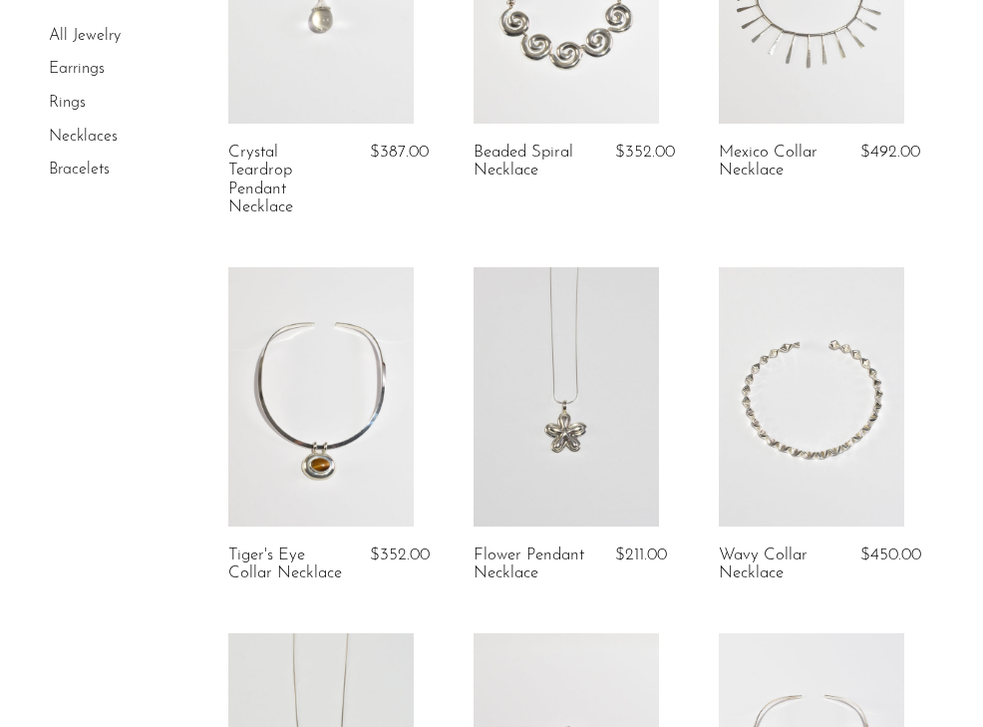
click at [487, 475] on link at bounding box center [567, 396] width 186 height 259
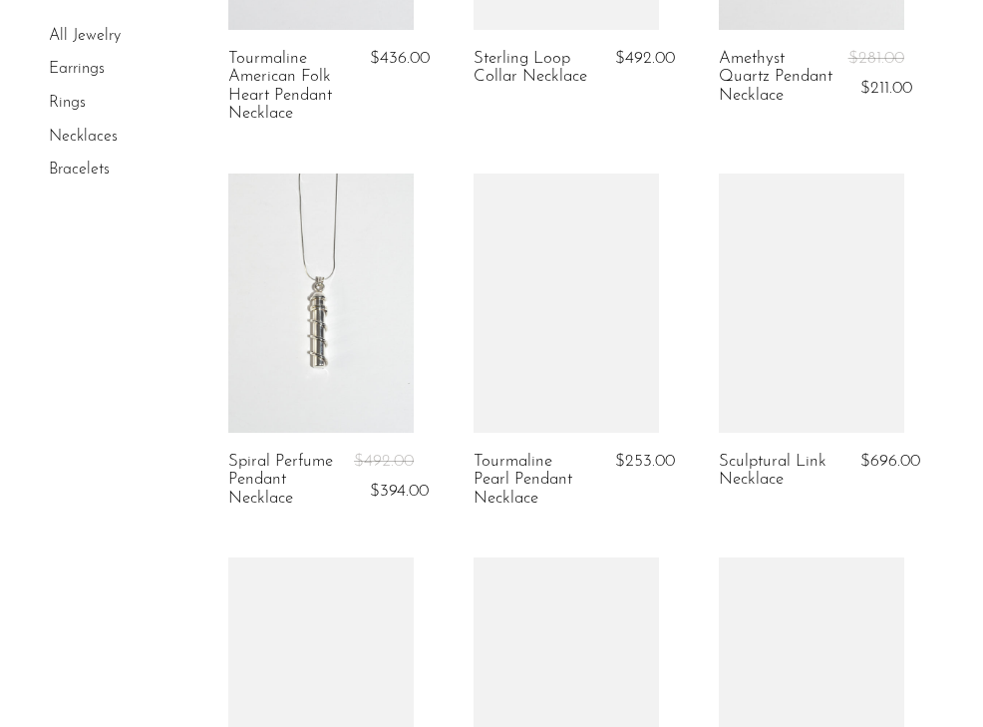
scroll to position [3977, 0]
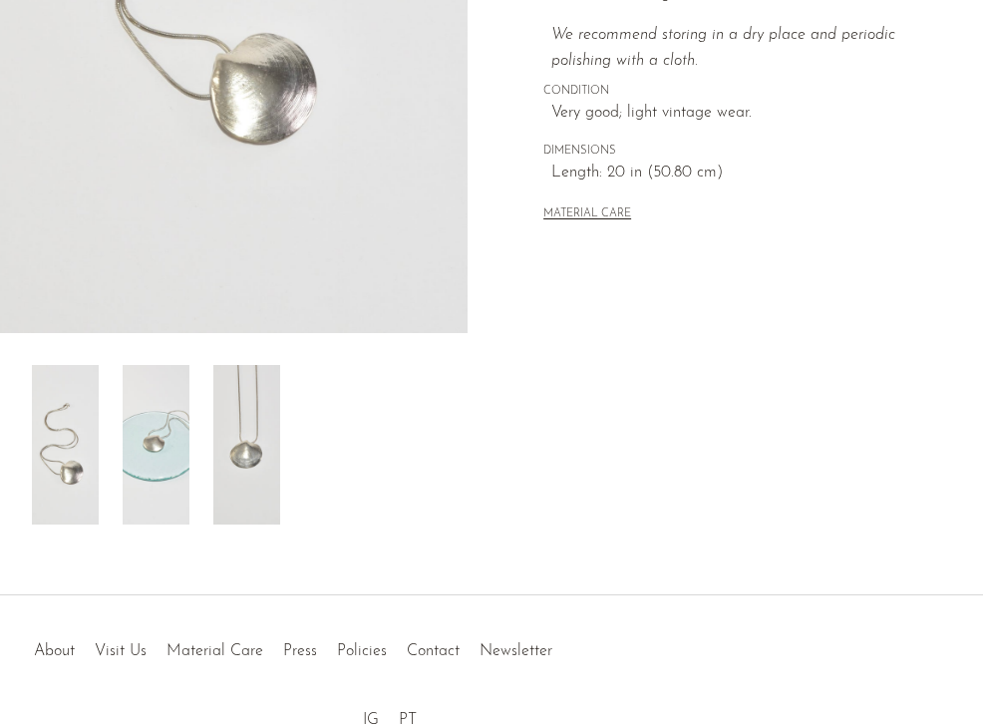
scroll to position [509, 0]
click at [259, 483] on img at bounding box center [246, 443] width 67 height 160
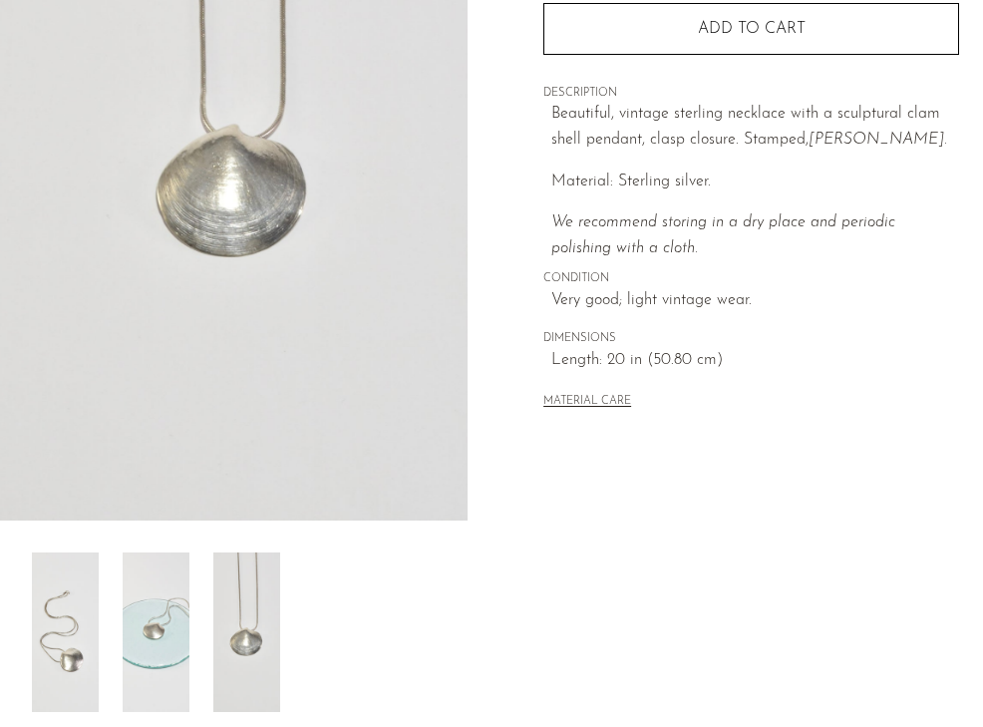
scroll to position [243, 0]
